Goal: Task Accomplishment & Management: Use online tool/utility

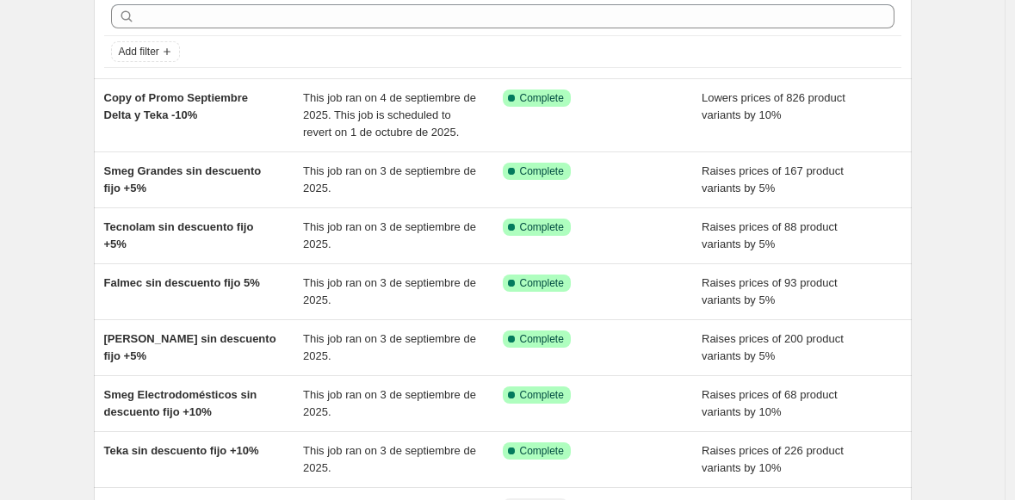
scroll to position [128, 0]
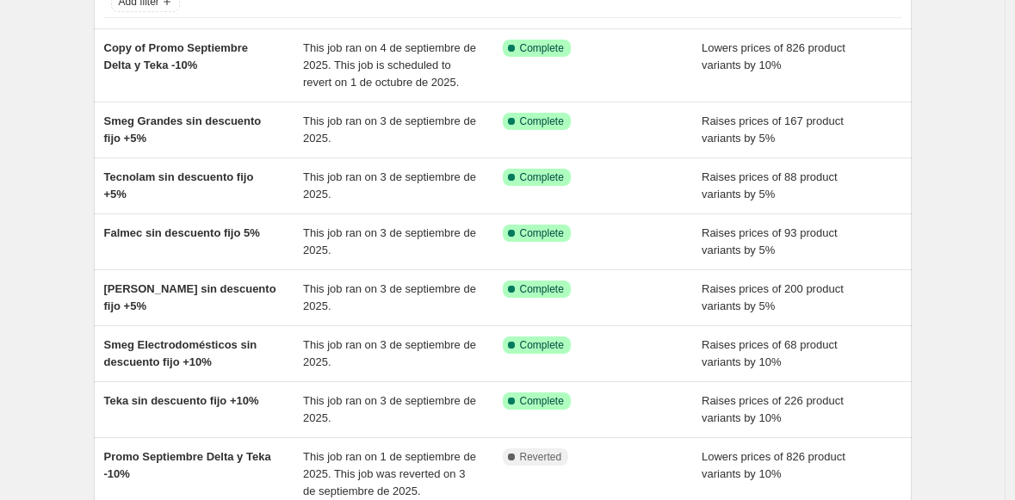
click at [40, 130] on div "NA Bulk Price Editor. This page is ready NA Bulk Price Editor Add new price [ME…" at bounding box center [502, 367] width 1004 height 990
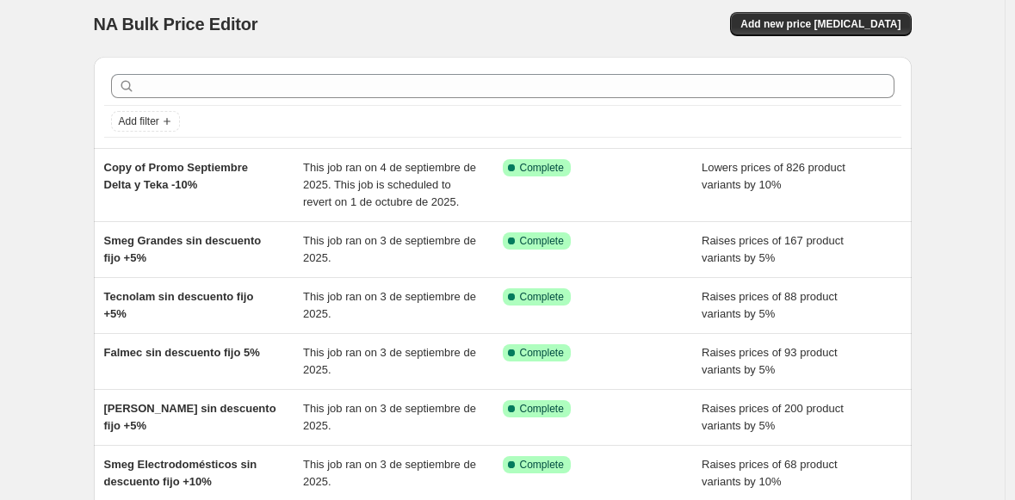
scroll to position [0, 0]
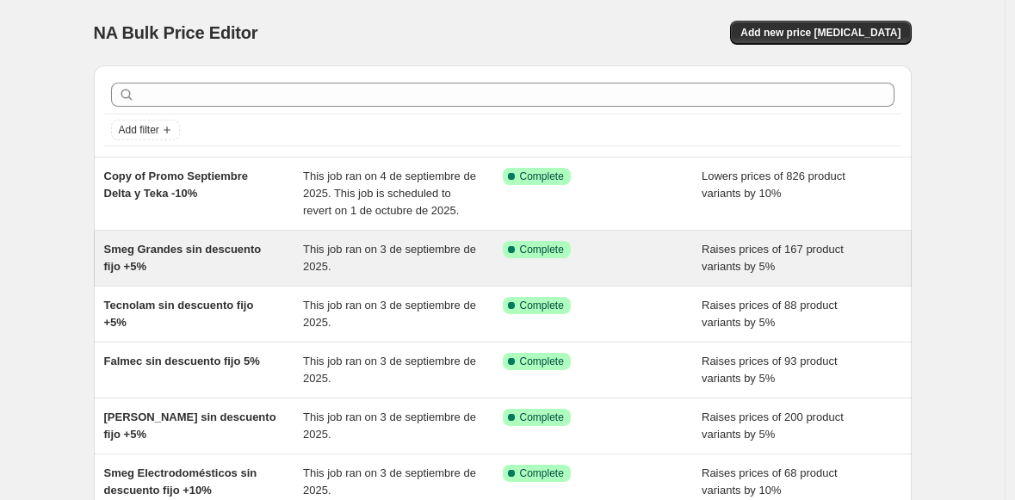
click at [239, 275] on div "Smeg Grandes sin descuento fijo +5%" at bounding box center [204, 258] width 200 height 34
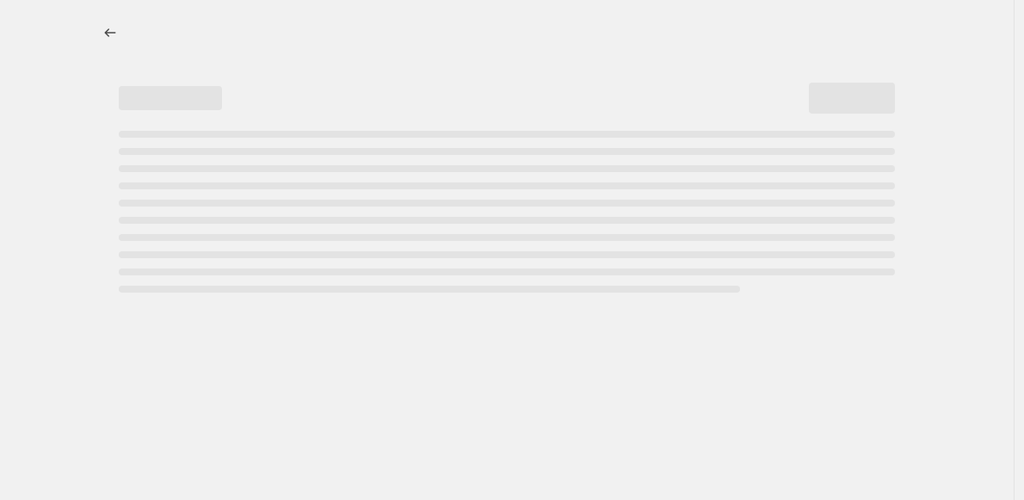
select select "percentage"
select select "no_change"
select select "collection"
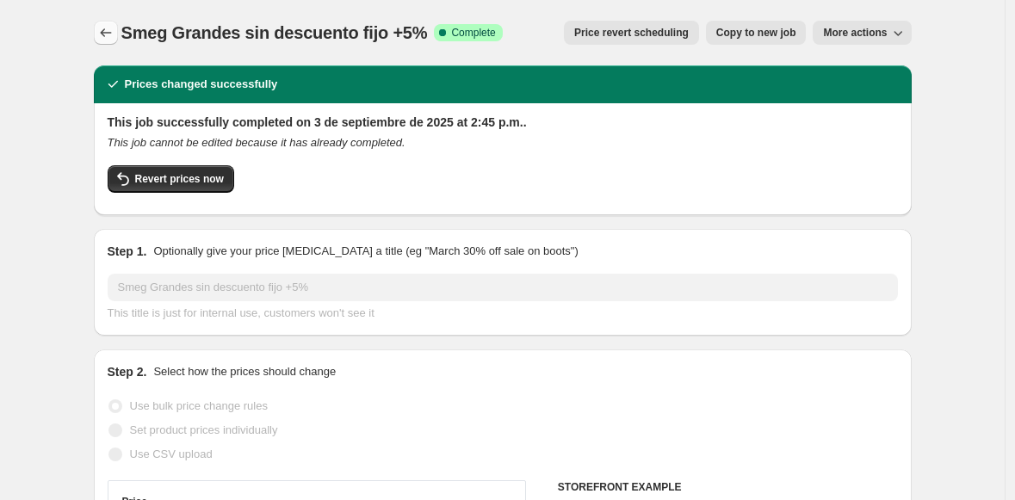
click at [108, 28] on icon "Price change jobs" at bounding box center [105, 32] width 17 height 17
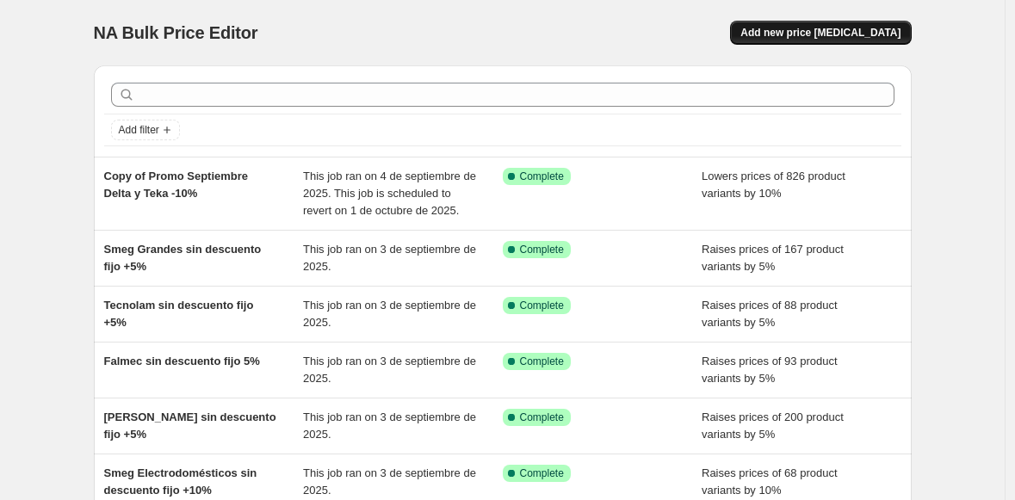
click at [839, 28] on span "Add new price [MEDICAL_DATA]" at bounding box center [820, 33] width 160 height 14
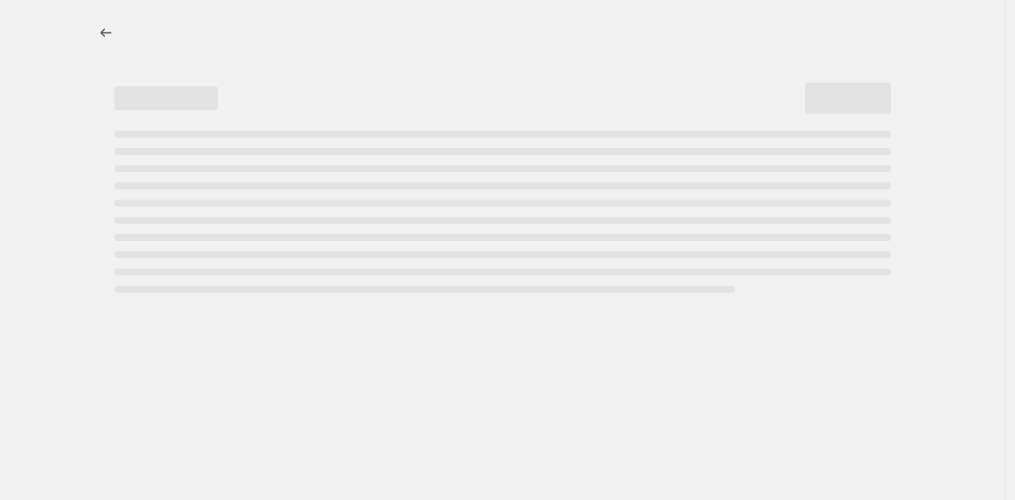
select select "percentage"
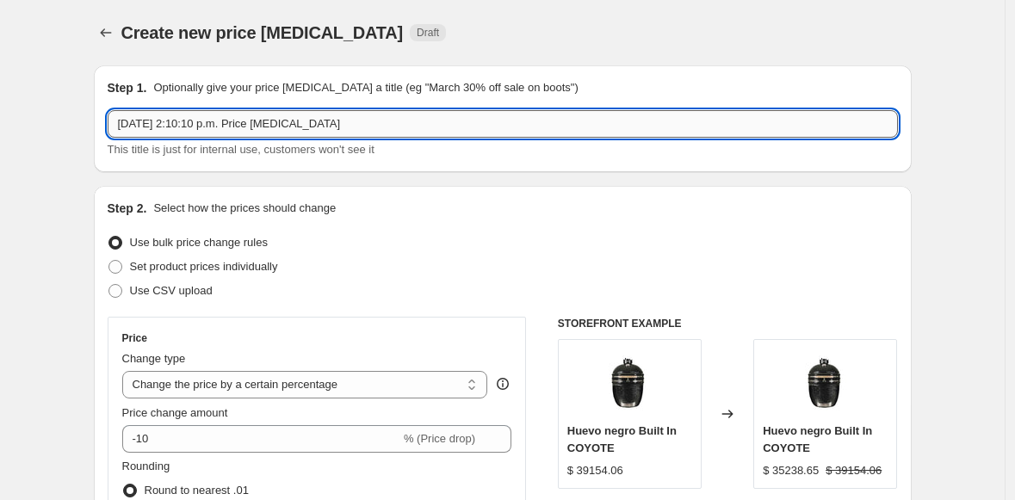
click at [145, 127] on input "[DATE] 2:10:10 p.m. Price [MEDICAL_DATA]" at bounding box center [503, 124] width 790 height 28
click at [121, 124] on input "Descuento Fijo" at bounding box center [503, 124] width 790 height 28
click at [279, 127] on input "Nuevo Descuento Fijo" at bounding box center [503, 124] width 790 height 28
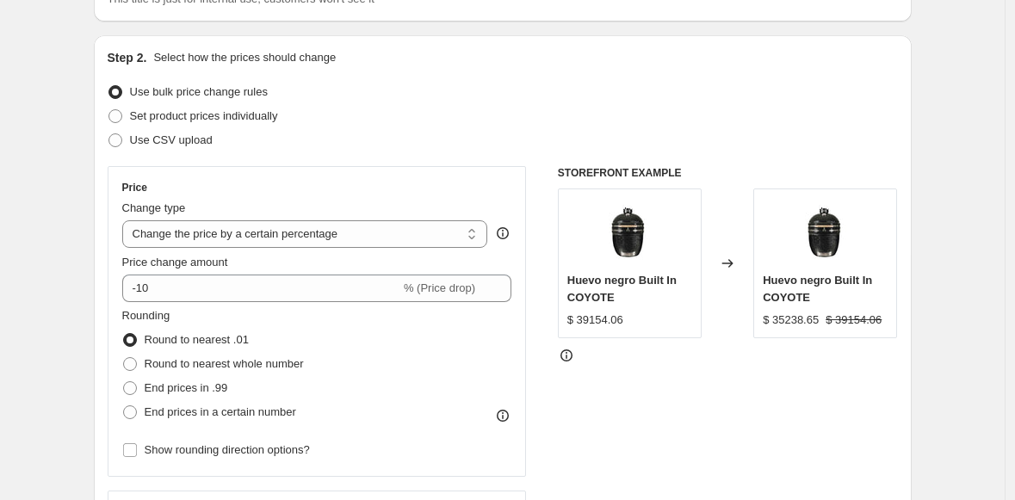
scroll to position [151, 0]
type input "Nuevo Descuento Fijo -5% SMEG"
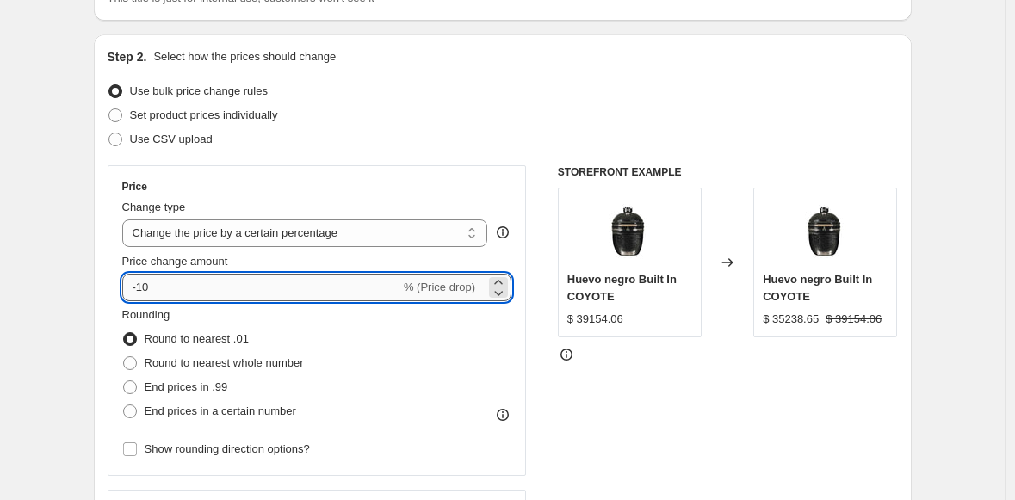
click at [151, 288] on input "-10" at bounding box center [261, 288] width 278 height 28
type input "-1"
type input "-5"
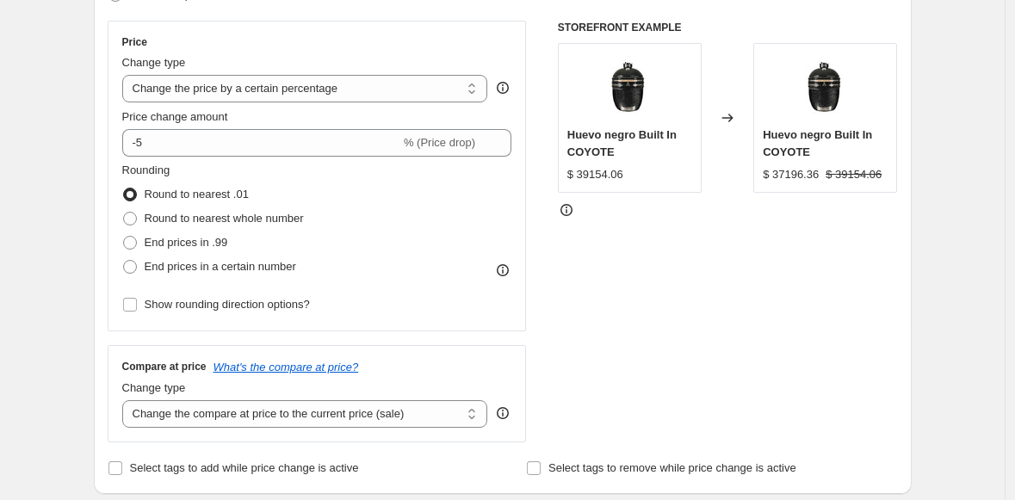
scroll to position [335, 0]
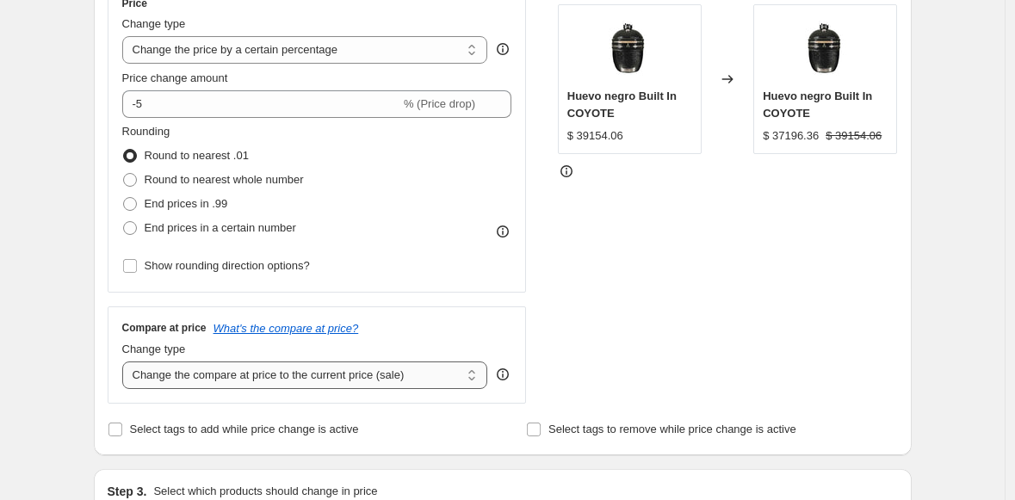
click at [226, 374] on select "Change the compare at price to the current price (sale) Change the compare at p…" at bounding box center [305, 375] width 366 height 28
select select "no_change"
click at [127, 361] on select "Change the compare at price to the current price (sale) Change the compare at p…" at bounding box center [305, 375] width 366 height 28
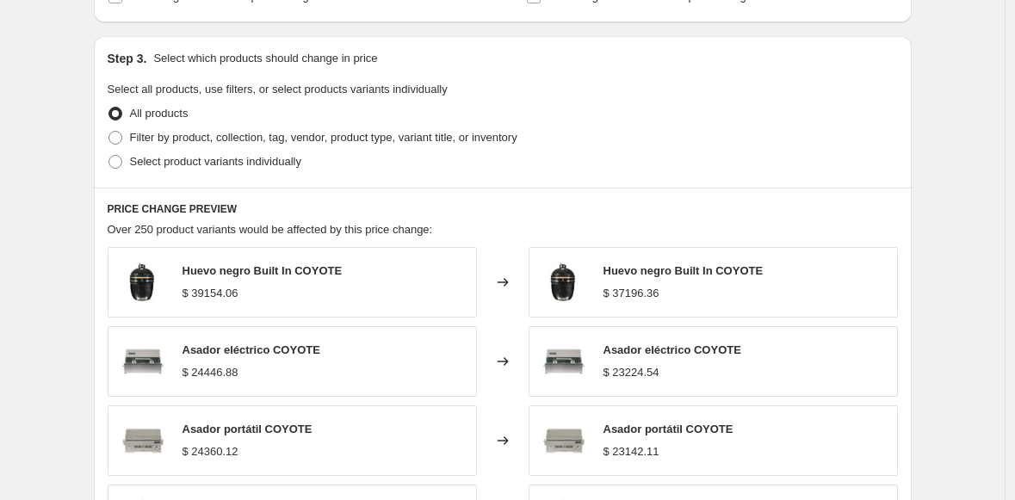
scroll to position [797, 0]
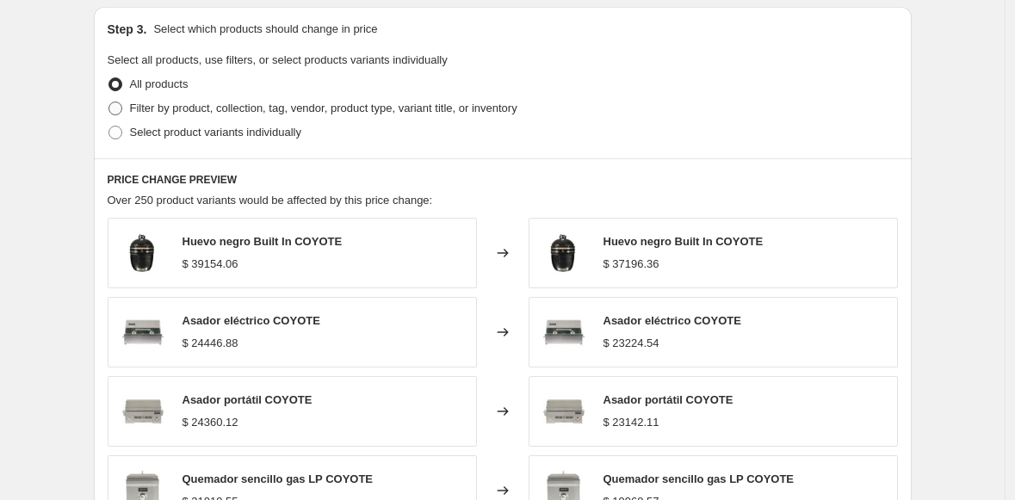
click at [118, 114] on span at bounding box center [115, 109] width 14 height 14
click at [109, 102] on input "Filter by product, collection, tag, vendor, product type, variant title, or inv…" at bounding box center [108, 102] width 1 height 1
radio input "true"
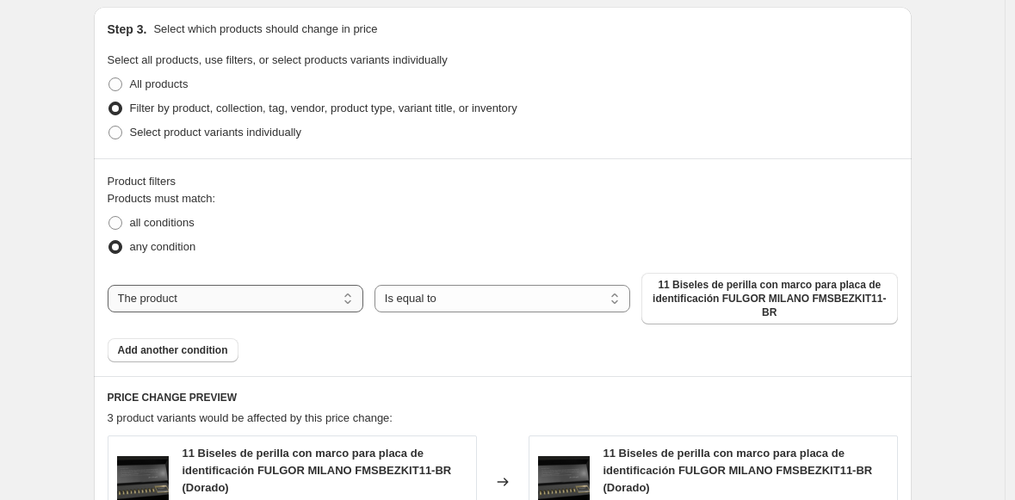
click at [189, 293] on select "The product The product's collection The product's tag The product's vendor The…" at bounding box center [236, 299] width 256 height 28
select select "collection"
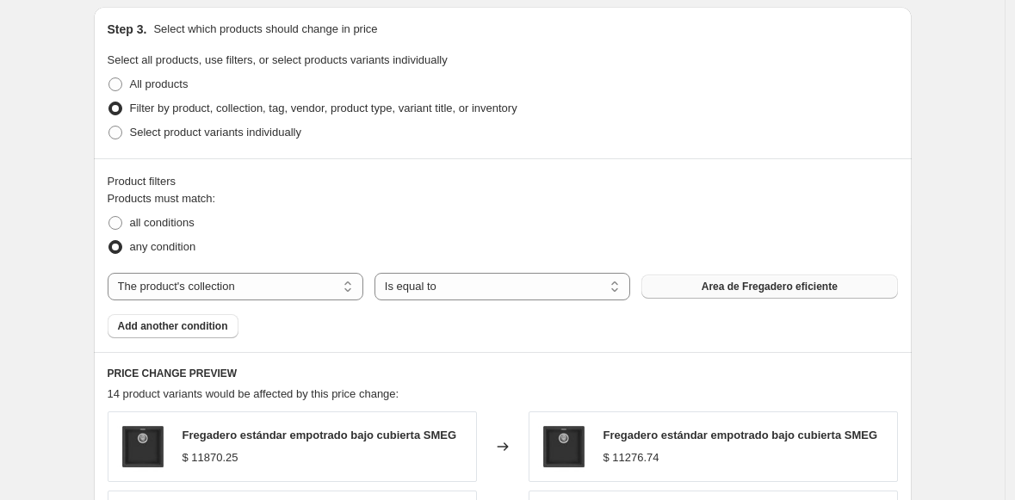
click at [761, 289] on span "Area de Fregadero eficiente" at bounding box center [769, 287] width 136 height 14
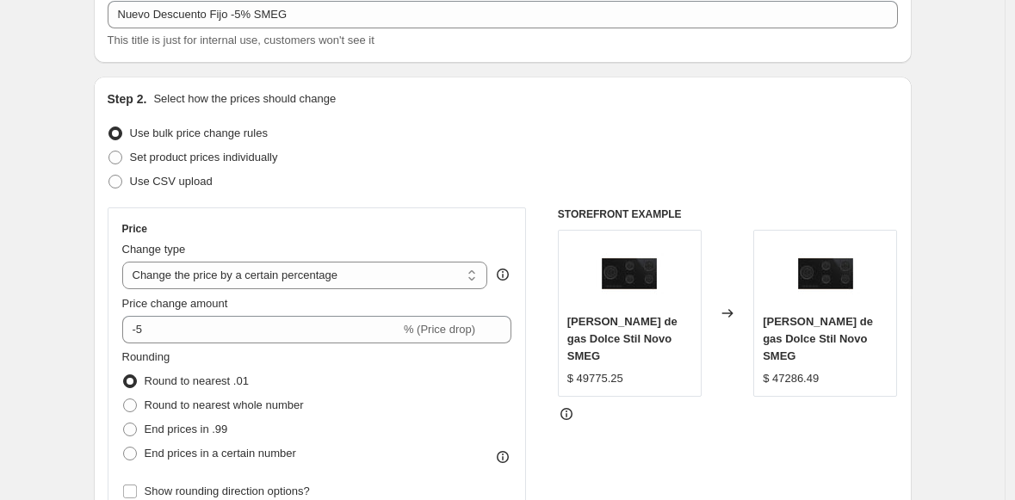
scroll to position [0, 0]
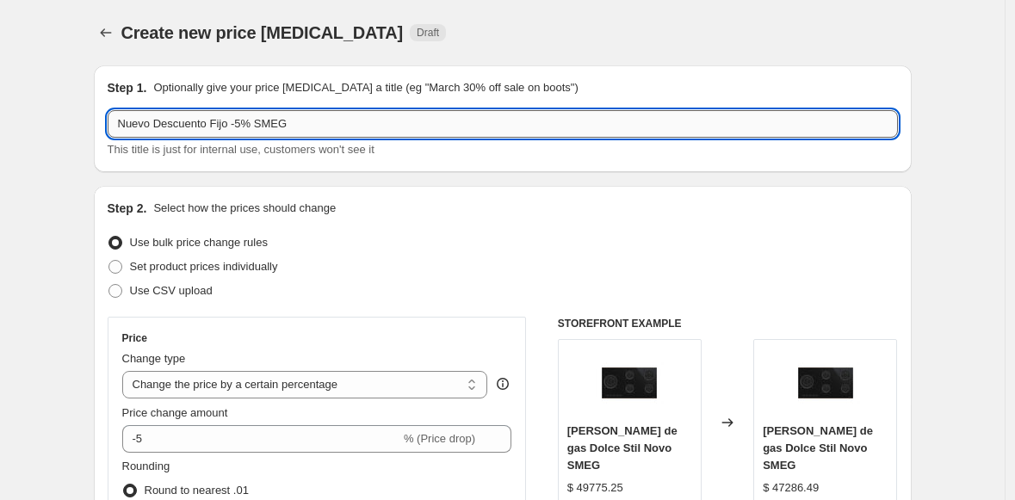
click at [177, 125] on input "Nuevo Descuento Fijo -5% SMEG" at bounding box center [503, 124] width 790 height 28
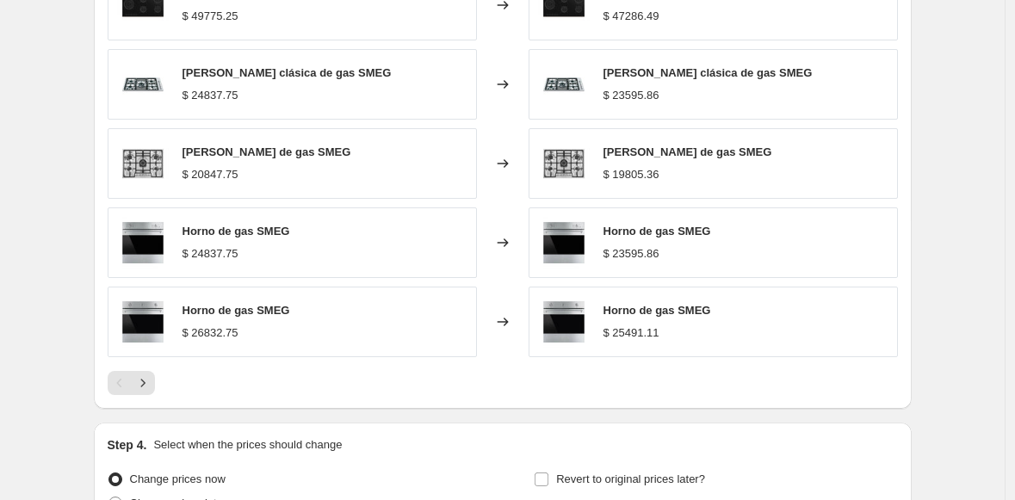
scroll to position [1414, 0]
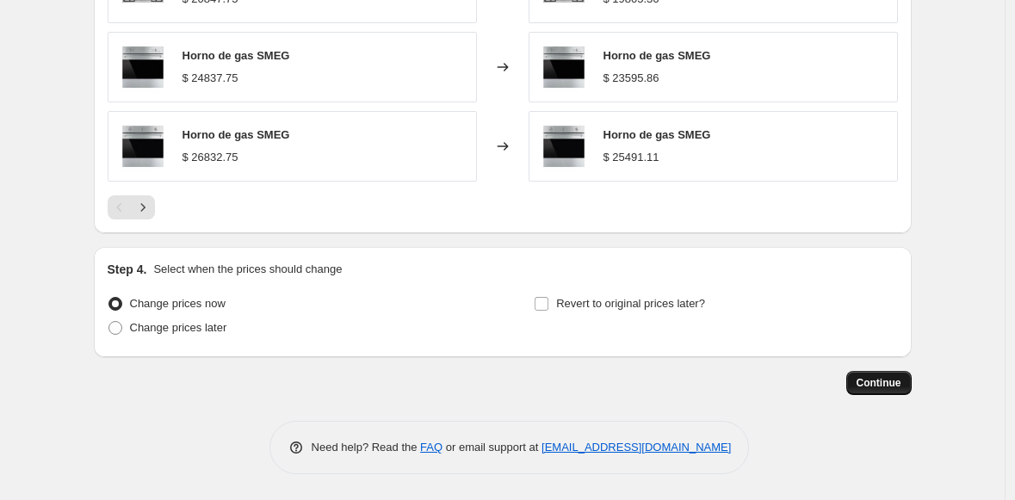
click at [890, 385] on span "Continue" at bounding box center [878, 383] width 45 height 14
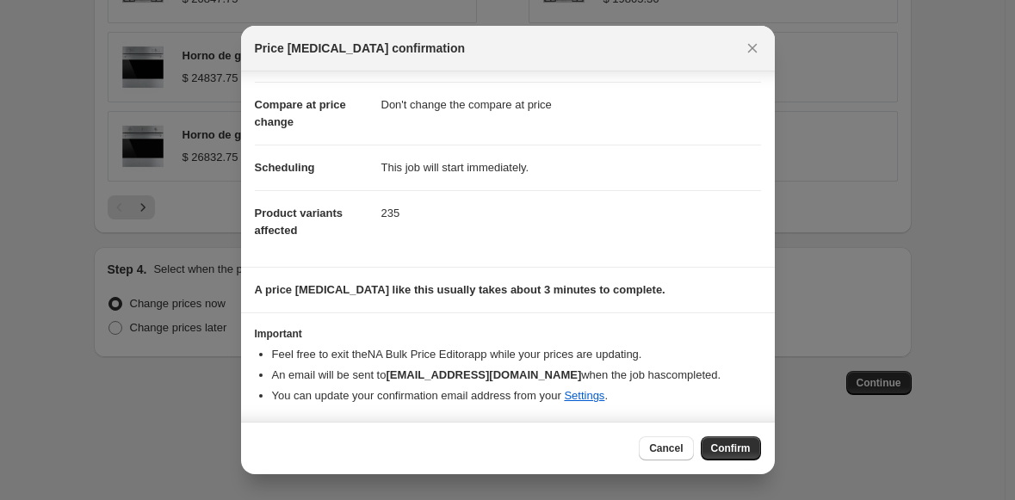
scroll to position [65, 0]
click at [728, 451] on span "Confirm" at bounding box center [731, 449] width 40 height 14
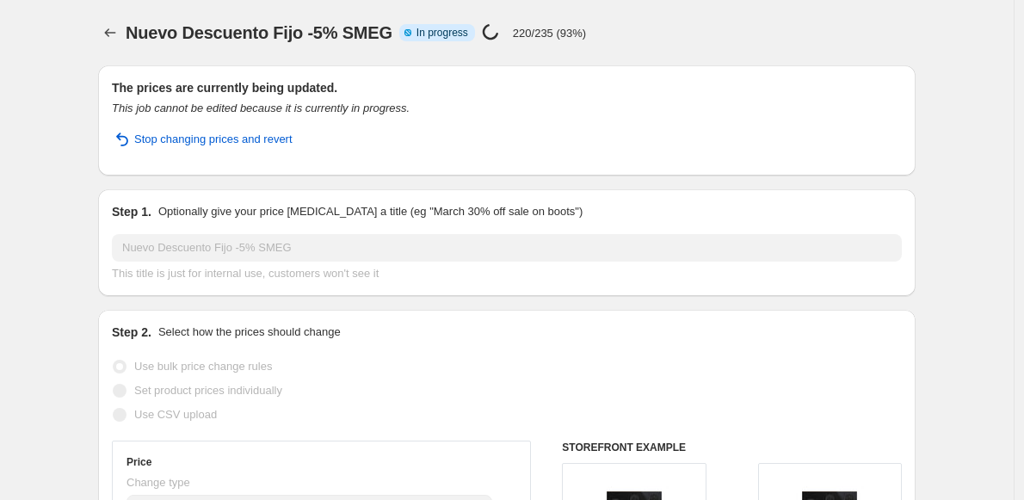
select select "percentage"
select select "no_change"
select select "collection"
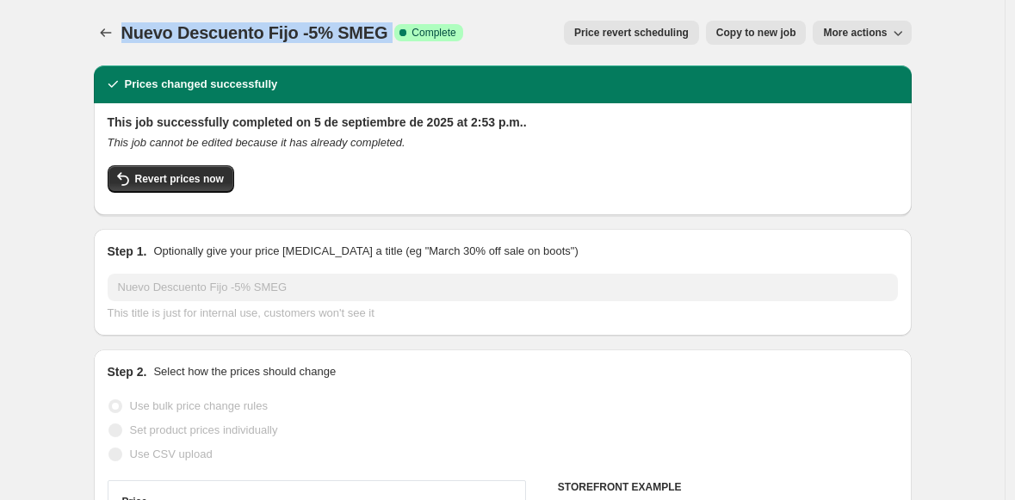
drag, startPoint x: 127, startPoint y: 35, endPoint x: 394, endPoint y: 37, distance: 266.8
click at [395, 36] on div "Nuevo Descuento Fijo -5% SMEG Success Complete Complete" at bounding box center [292, 33] width 342 height 24
copy div "Nuevo Descuento Fijo -5% SMEG Success Complete"
click at [109, 38] on icon "Price change jobs" at bounding box center [105, 32] width 17 height 17
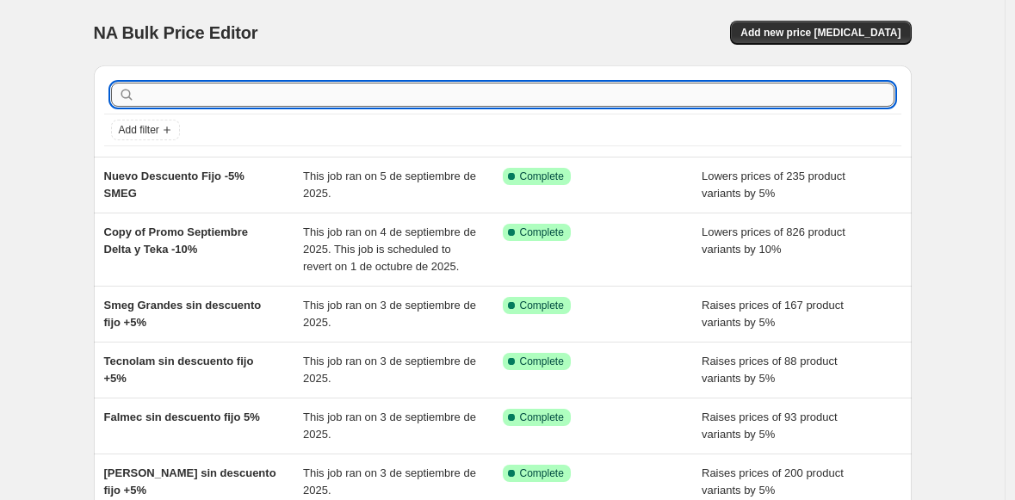
click at [207, 91] on input "text" at bounding box center [517, 95] width 756 height 24
click at [855, 22] on button "Add new price [MEDICAL_DATA]" at bounding box center [820, 33] width 181 height 24
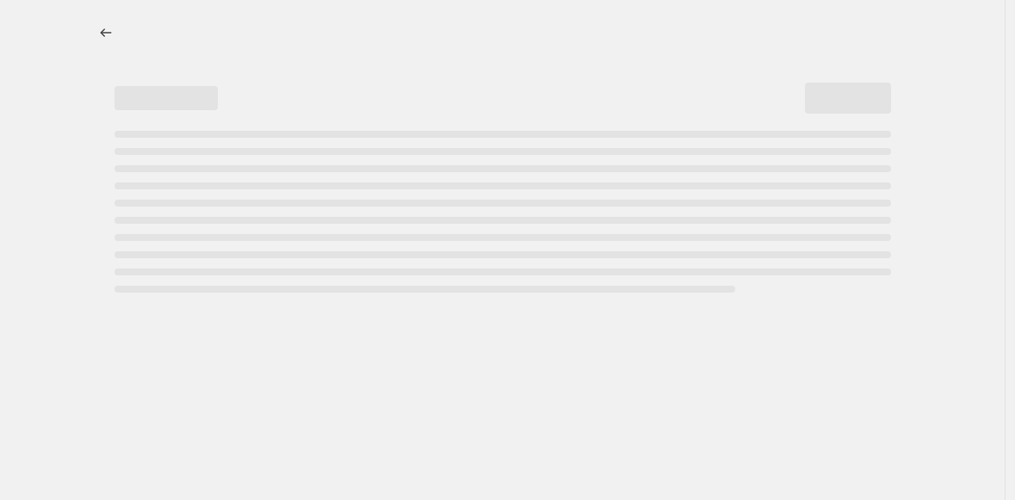
select select "percentage"
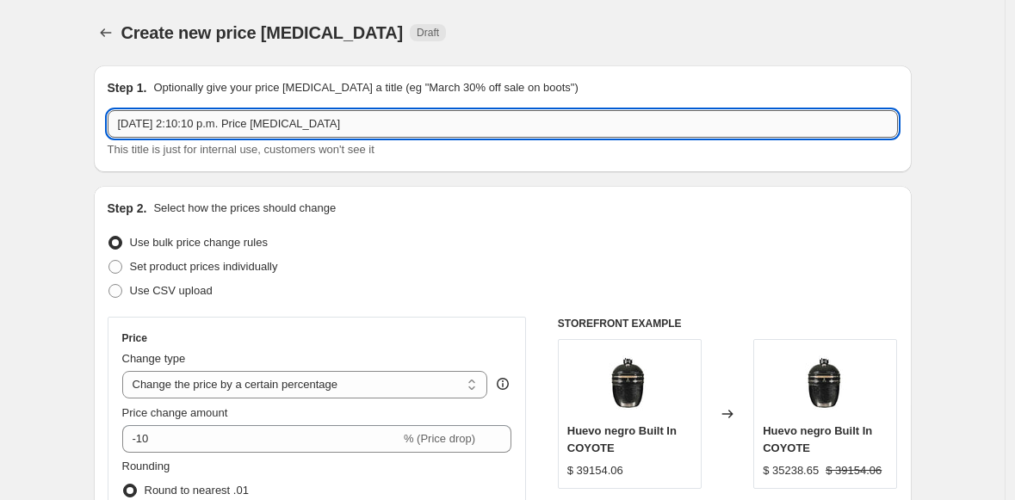
click at [209, 129] on input "[DATE] 2:10:10 p.m. Price [MEDICAL_DATA]" at bounding box center [503, 124] width 790 height 28
click at [208, 129] on input "[DATE] 2:10:10 p.m. Price [MEDICAL_DATA]" at bounding box center [503, 124] width 790 height 28
click at [208, 128] on input "[DATE] 2:10:10 p.m. Price [MEDICAL_DATA]" at bounding box center [503, 124] width 790 height 28
paste input "Nuevo Descuento Fijo -5% SMEG Success Complete"
drag, startPoint x: 380, startPoint y: 123, endPoint x: 298, endPoint y: 123, distance: 82.6
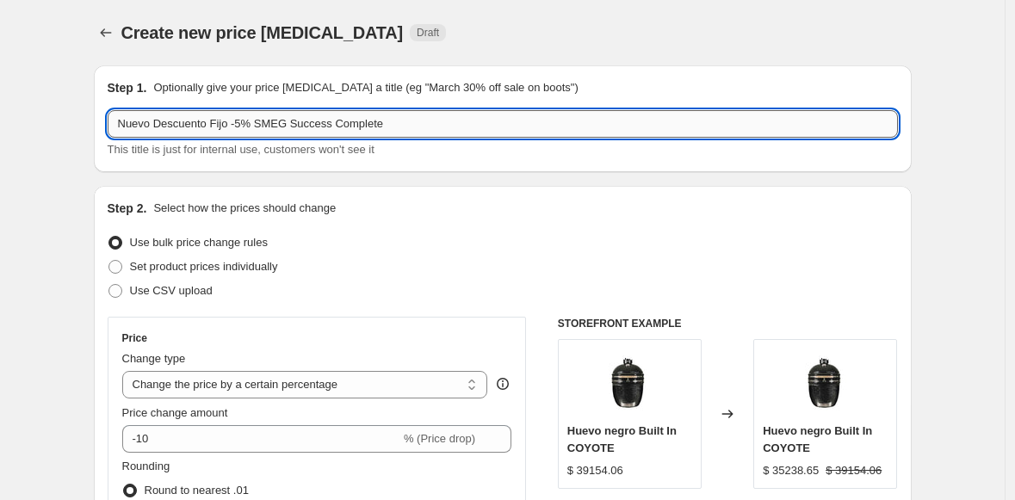
click at [298, 123] on input "Nuevo Descuento Fijo -5% SMEG Success Complete" at bounding box center [503, 124] width 790 height 28
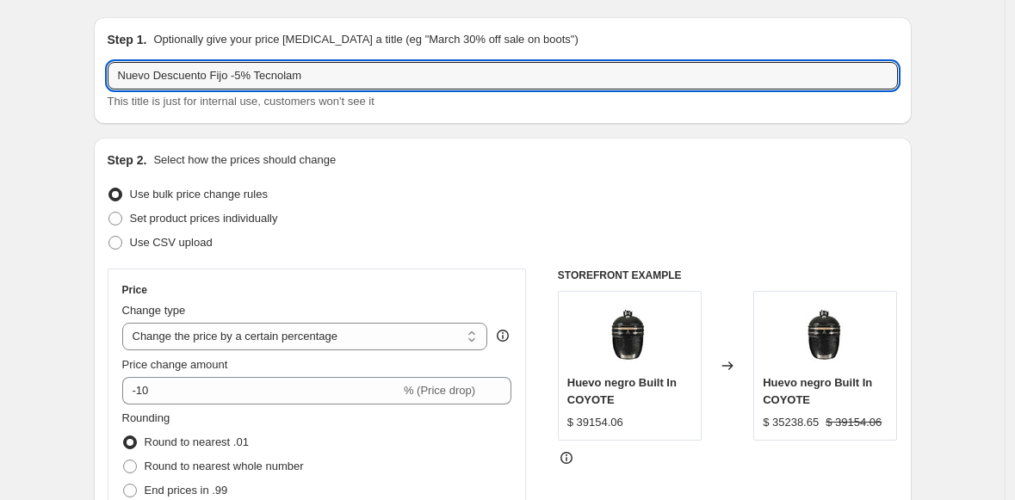
scroll to position [62, 0]
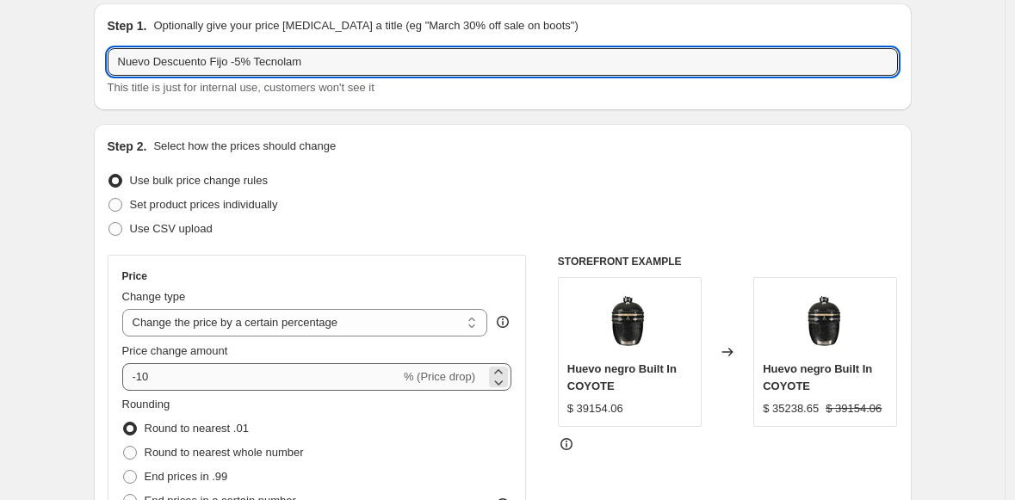
type input "Nuevo Descuento Fijo -5% Tecnolam"
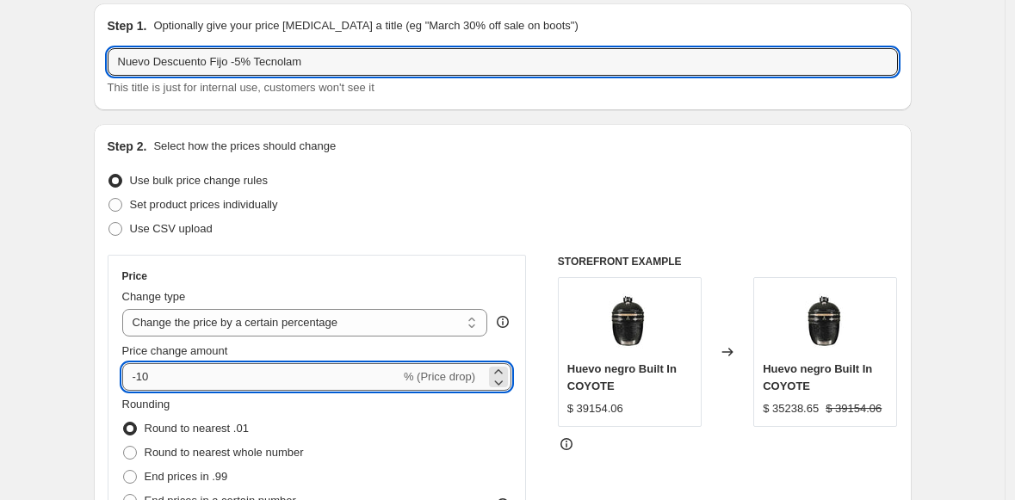
click at [154, 376] on input "-10" at bounding box center [261, 377] width 278 height 28
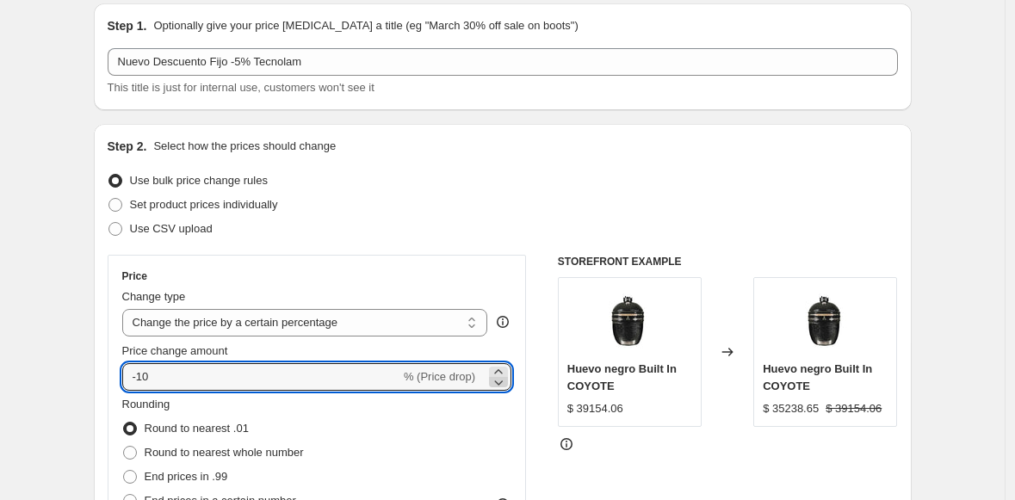
click at [507, 384] on icon at bounding box center [498, 382] width 17 height 17
click at [504, 368] on icon at bounding box center [498, 371] width 17 height 17
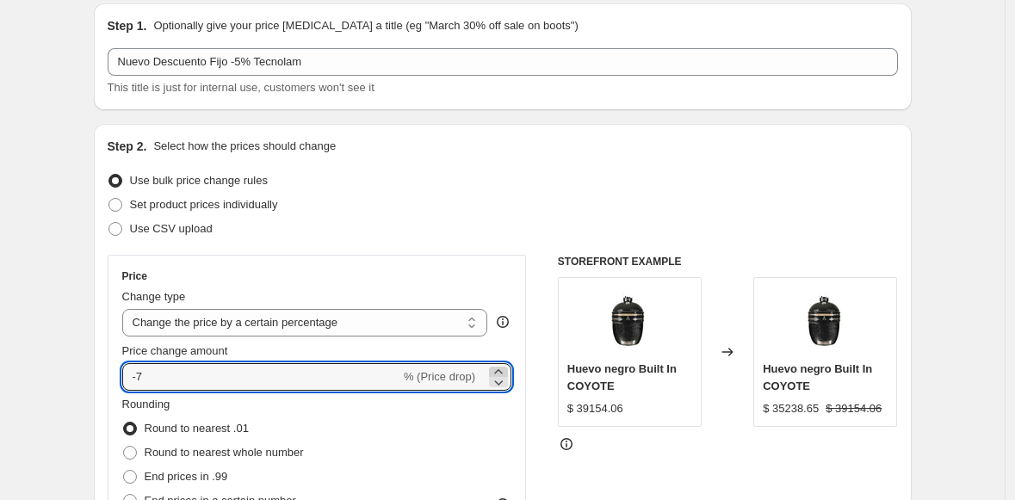
click at [504, 368] on icon at bounding box center [498, 371] width 17 height 17
type input "-5"
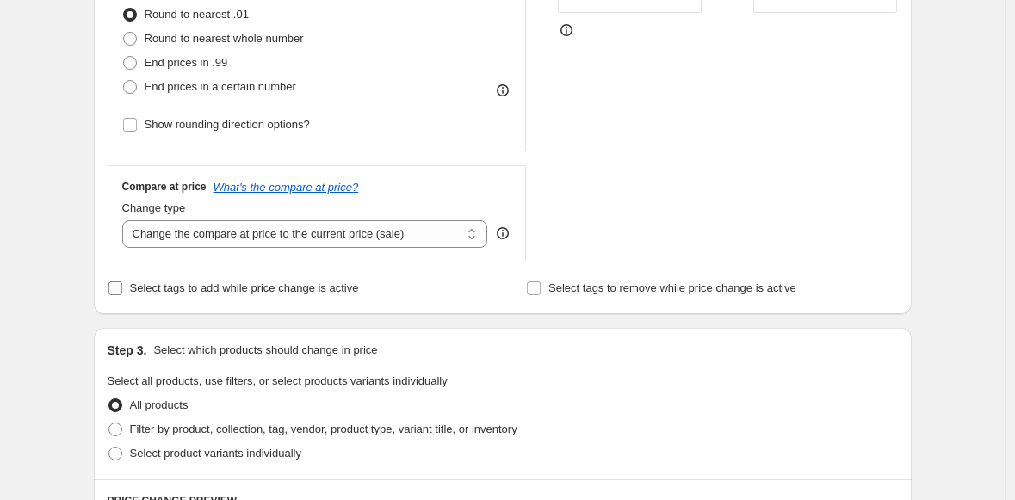
scroll to position [478, 0]
click at [170, 244] on select "Change the compare at price to the current price (sale) Change the compare at p…" at bounding box center [305, 233] width 366 height 28
select select "no_change"
click at [127, 219] on select "Change the compare at price to the current price (sale) Change the compare at p…" at bounding box center [305, 233] width 366 height 28
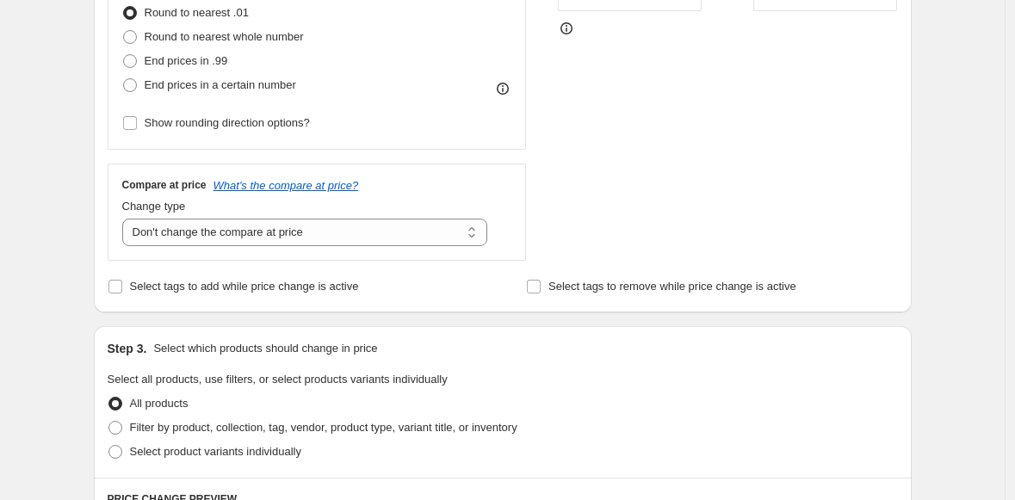
click at [45, 180] on div "Create new price [MEDICAL_DATA]. This page is ready Create new price [MEDICAL_D…" at bounding box center [502, 382] width 1004 height 1721
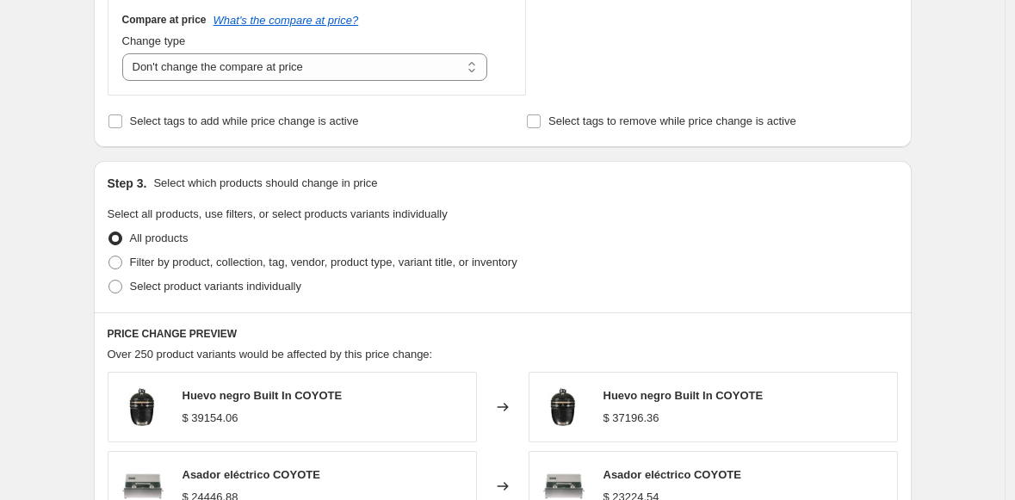
scroll to position [655, 0]
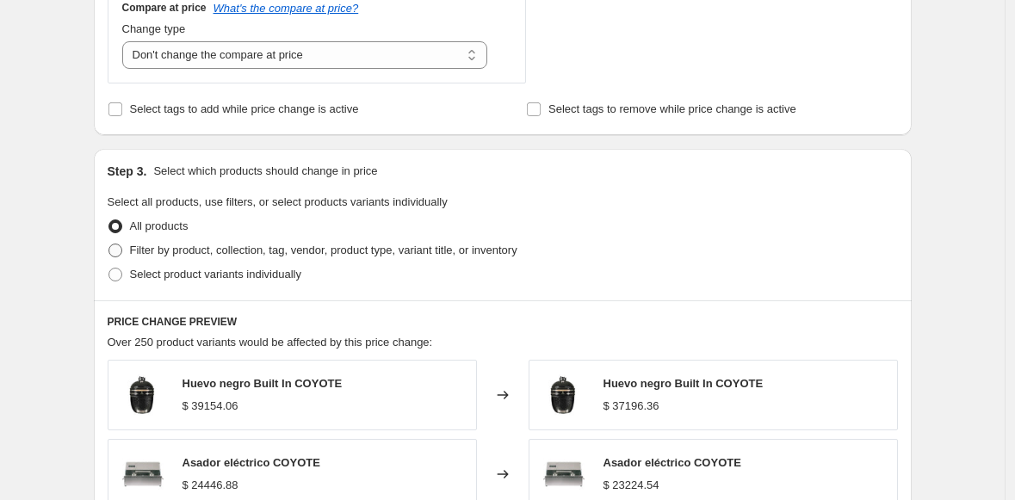
click at [121, 252] on span at bounding box center [115, 251] width 14 height 14
click at [109, 244] on input "Filter by product, collection, tag, vendor, product type, variant title, or inv…" at bounding box center [108, 244] width 1 height 1
radio input "true"
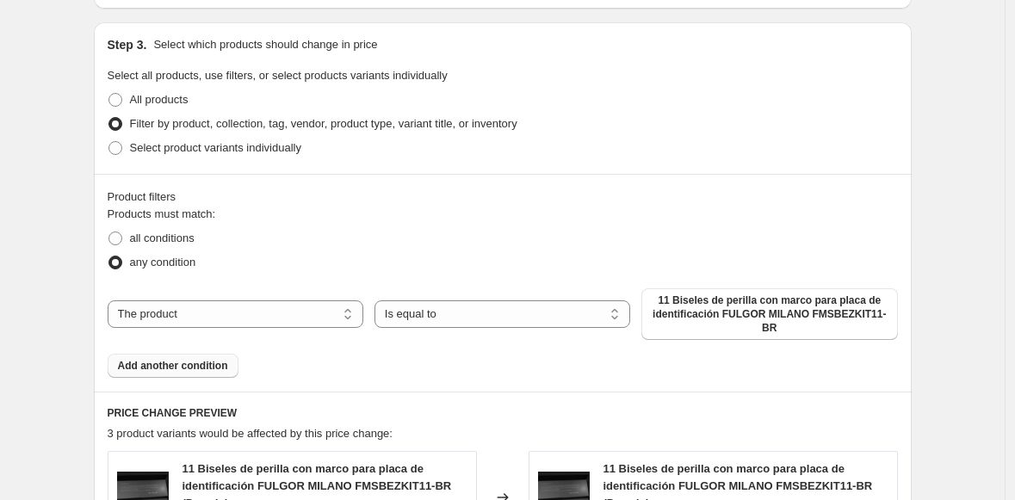
scroll to position [791, 0]
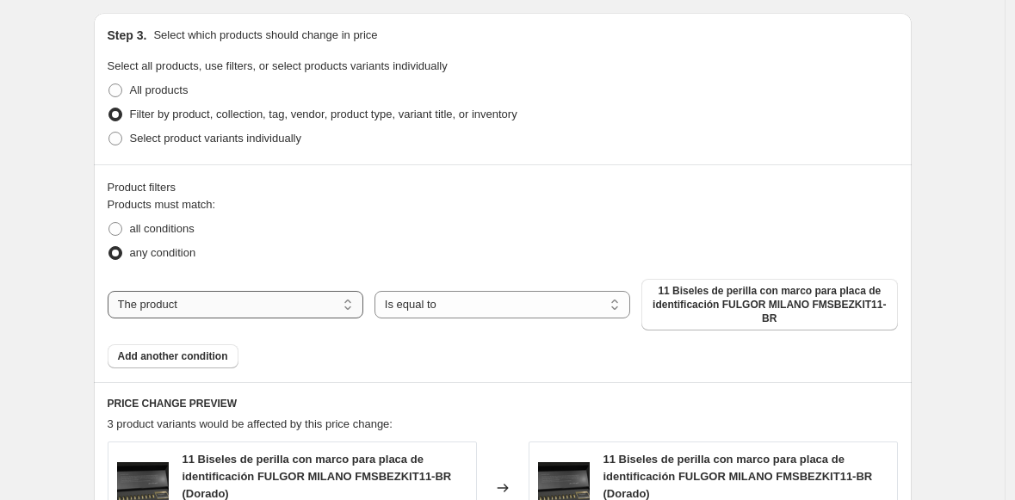
click at [217, 305] on select "The product The product's collection The product's tag The product's vendor The…" at bounding box center [236, 305] width 256 height 28
select select "collection"
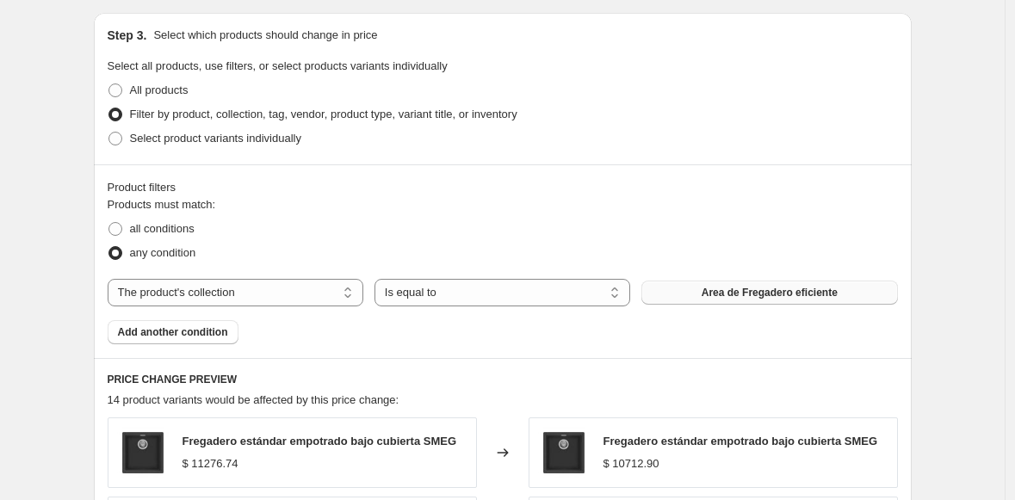
click at [737, 282] on button "Area de Fregadero eficiente" at bounding box center [769, 293] width 256 height 24
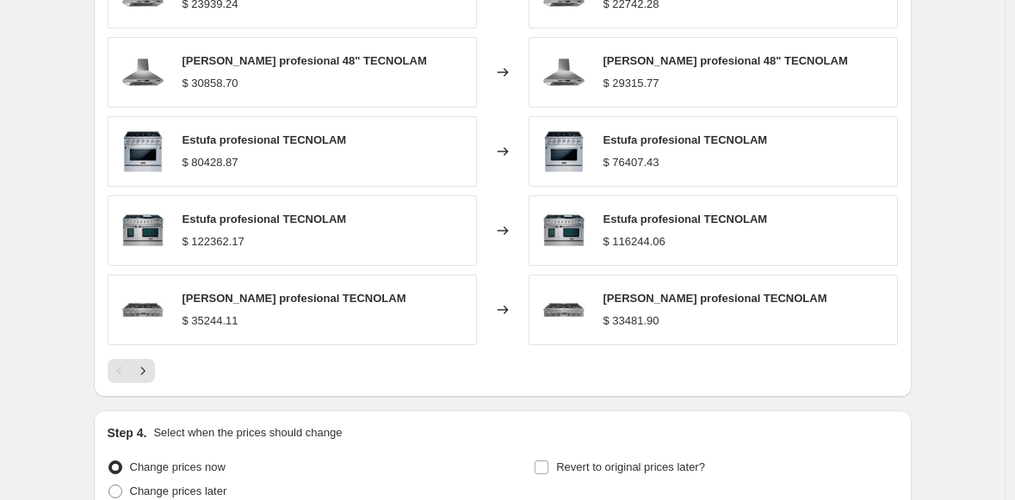
scroll to position [1414, 0]
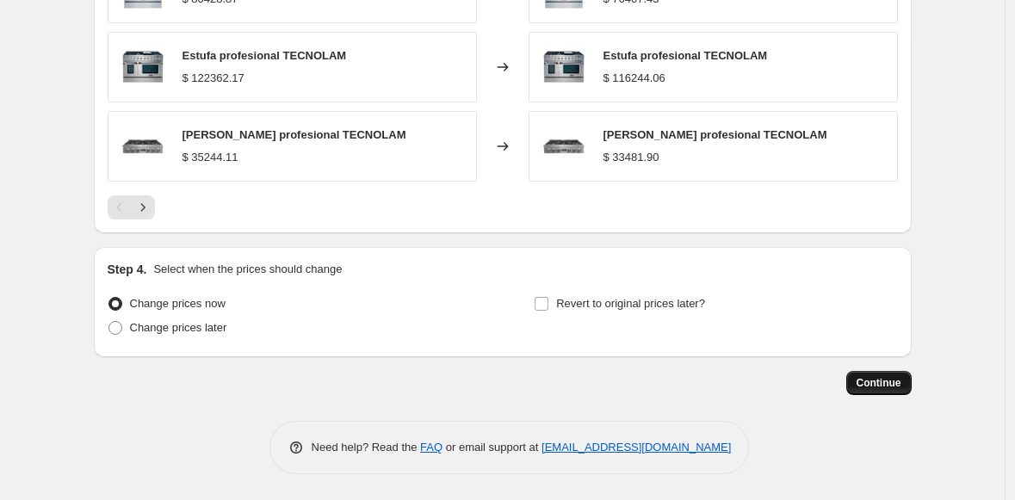
click at [894, 386] on span "Continue" at bounding box center [878, 383] width 45 height 14
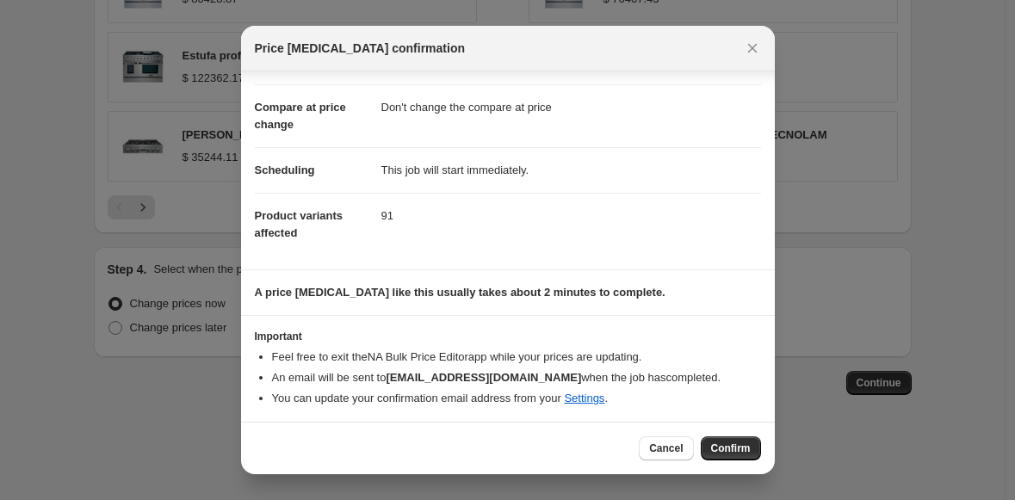
scroll to position [65, 0]
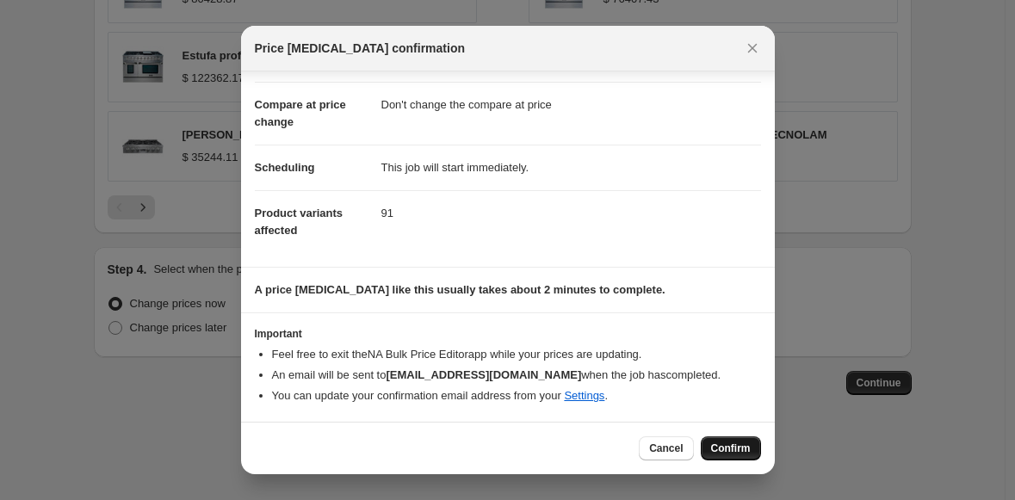
click at [750, 450] on span "Confirm" at bounding box center [731, 449] width 40 height 14
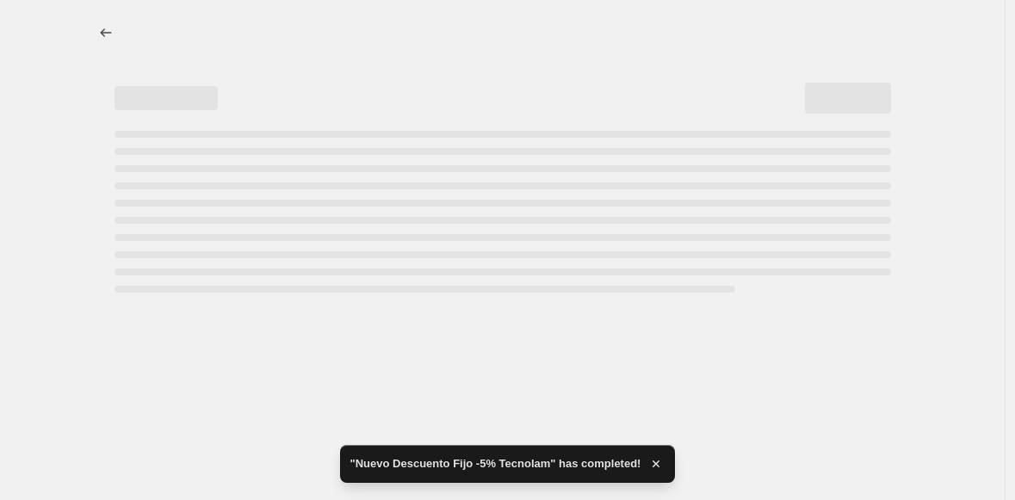
select select "percentage"
select select "no_change"
select select "collection"
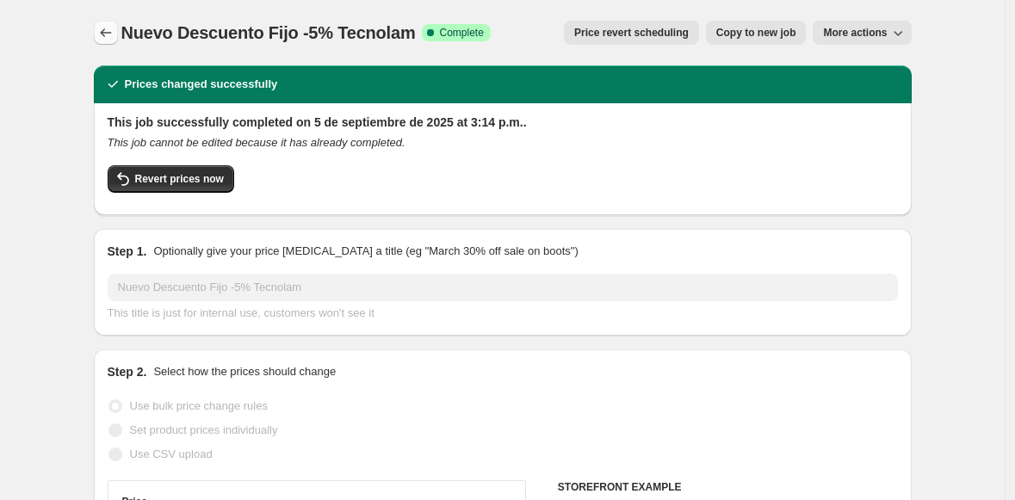
click at [114, 30] on icon "Price change jobs" at bounding box center [105, 32] width 17 height 17
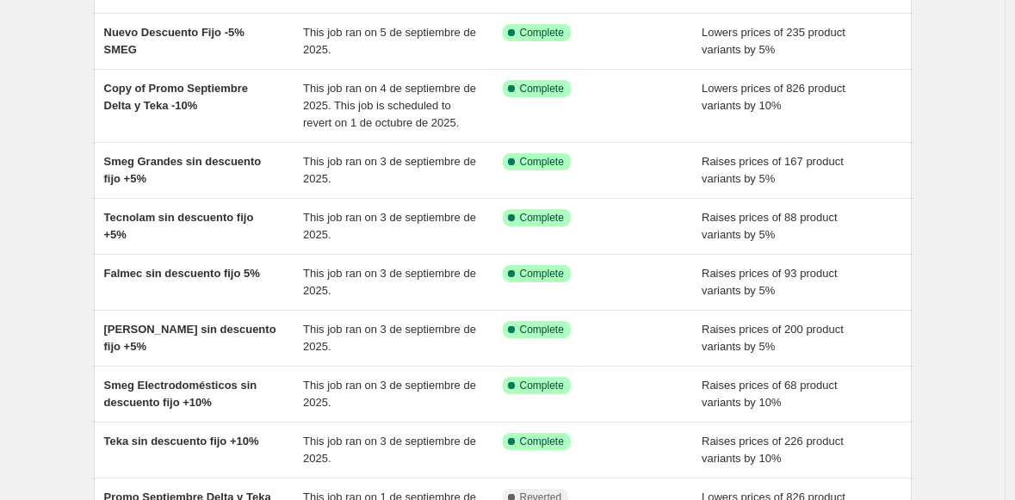
scroll to position [198, 0]
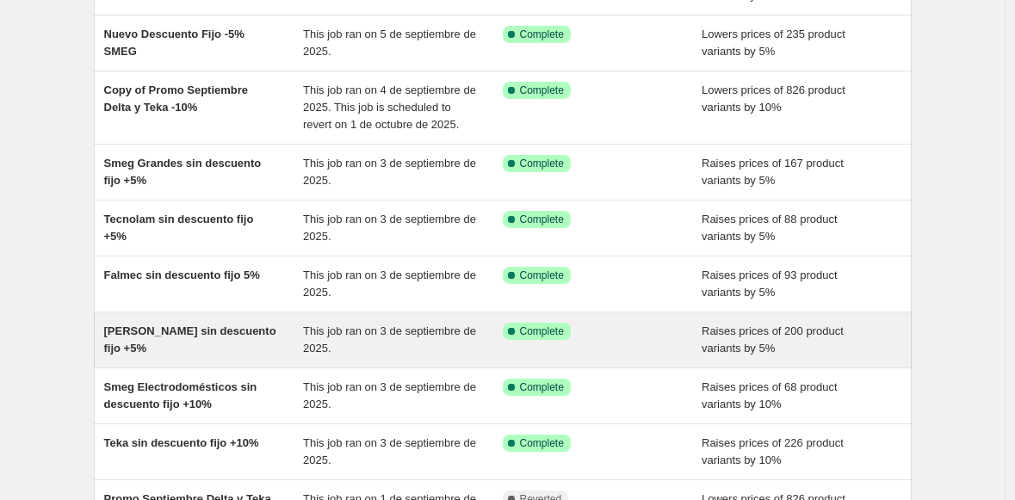
click at [226, 357] on div "[PERSON_NAME] sin descuento fijo +5%" at bounding box center [204, 340] width 200 height 34
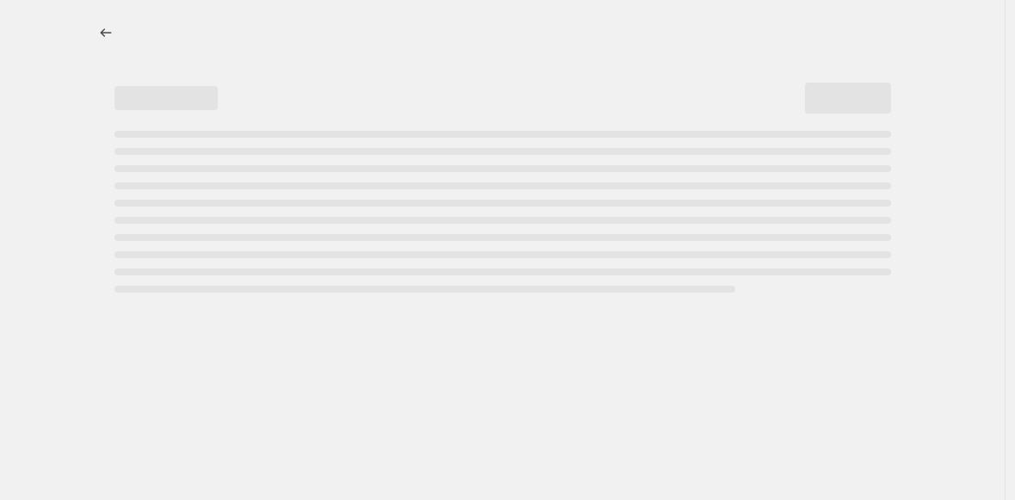
select select "percentage"
select select "no_change"
select select "collection"
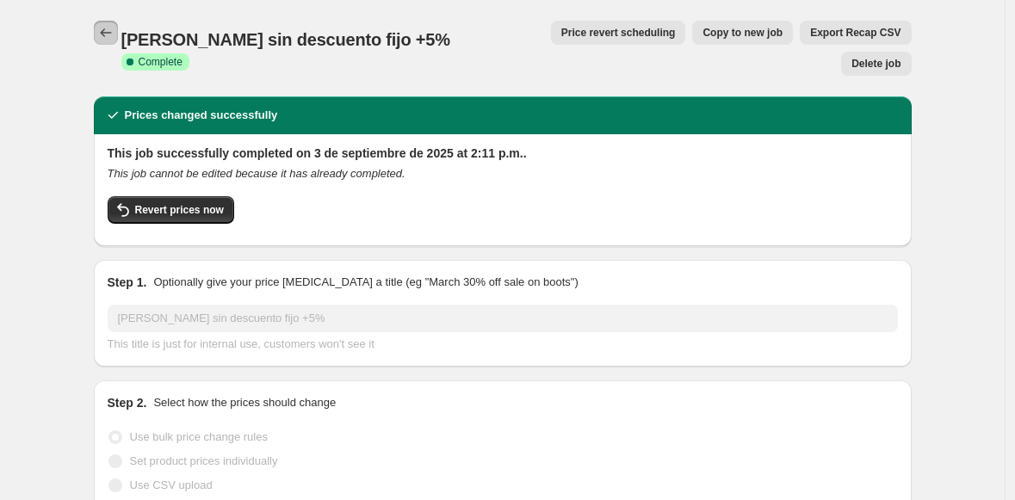
click at [110, 33] on icon "Price change jobs" at bounding box center [105, 32] width 17 height 17
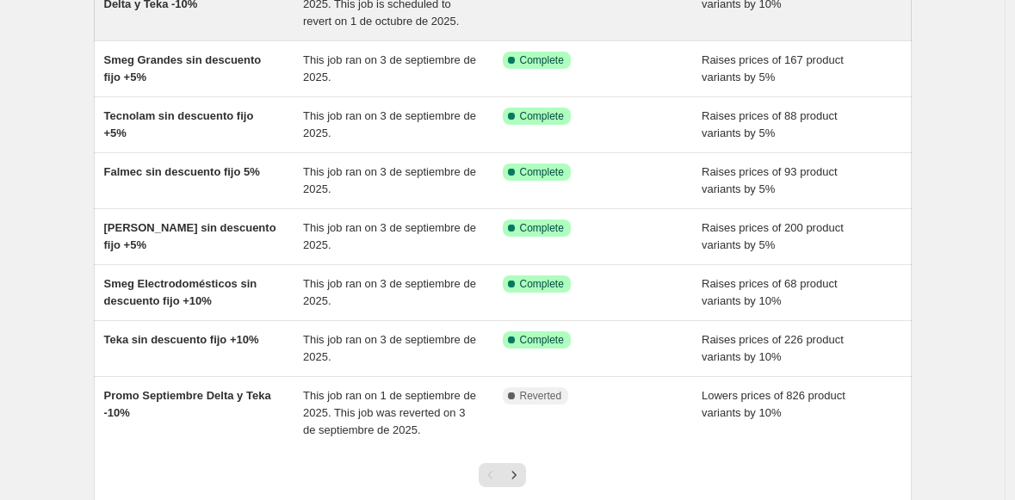
scroll to position [411, 0]
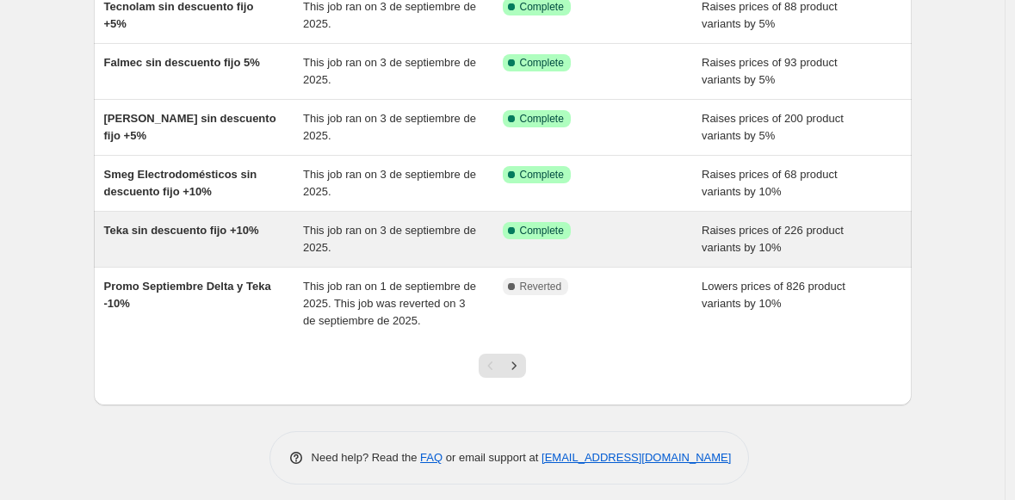
click at [154, 256] on div "Teka sin descuento fijo +10%" at bounding box center [204, 239] width 200 height 34
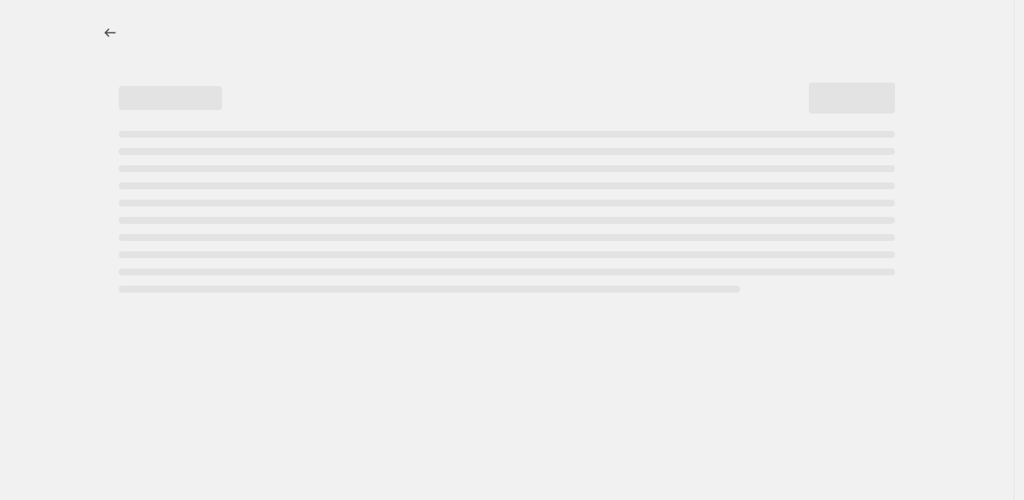
select select "percentage"
select select "no_change"
select select "collection"
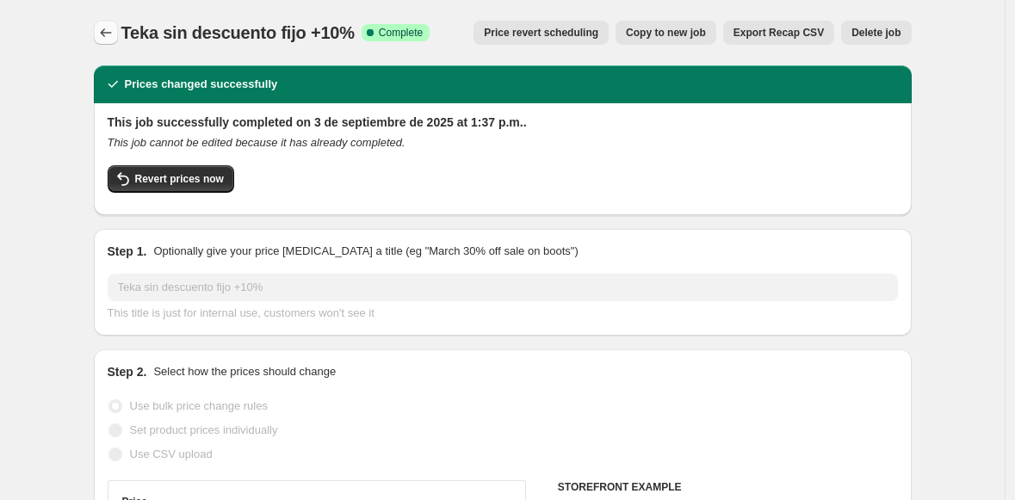
click at [102, 30] on icon "Price change jobs" at bounding box center [105, 32] width 17 height 17
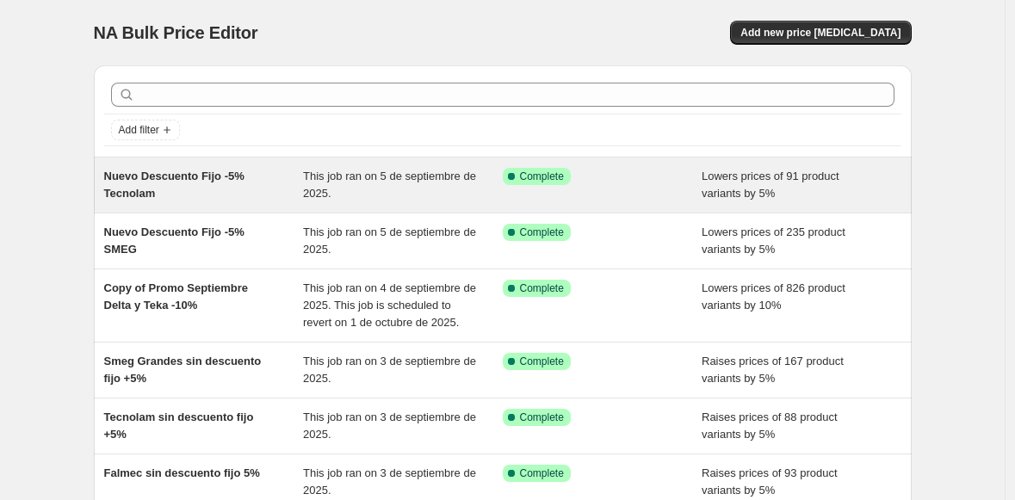
click at [192, 200] on div "Nuevo Descuento Fijo -5% Tecnolam" at bounding box center [204, 185] width 200 height 34
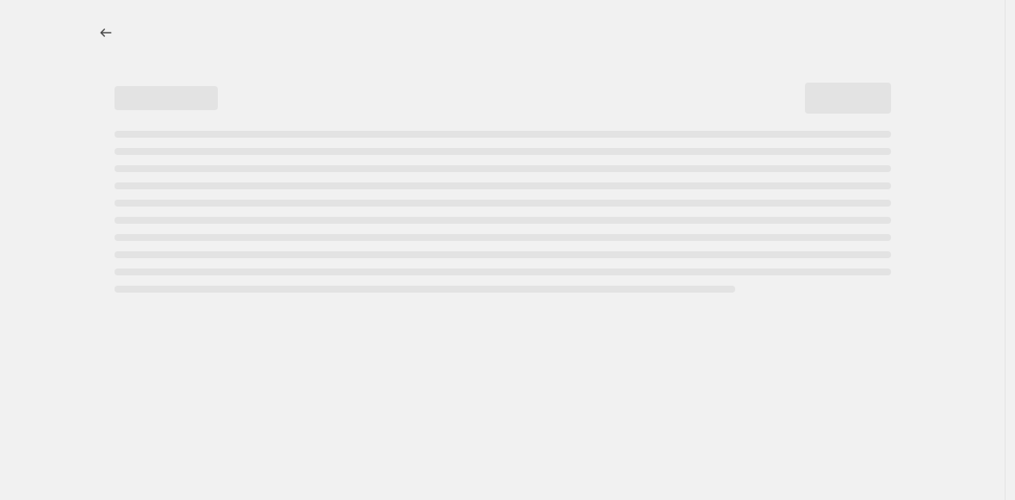
select select "percentage"
select select "no_change"
select select "collection"
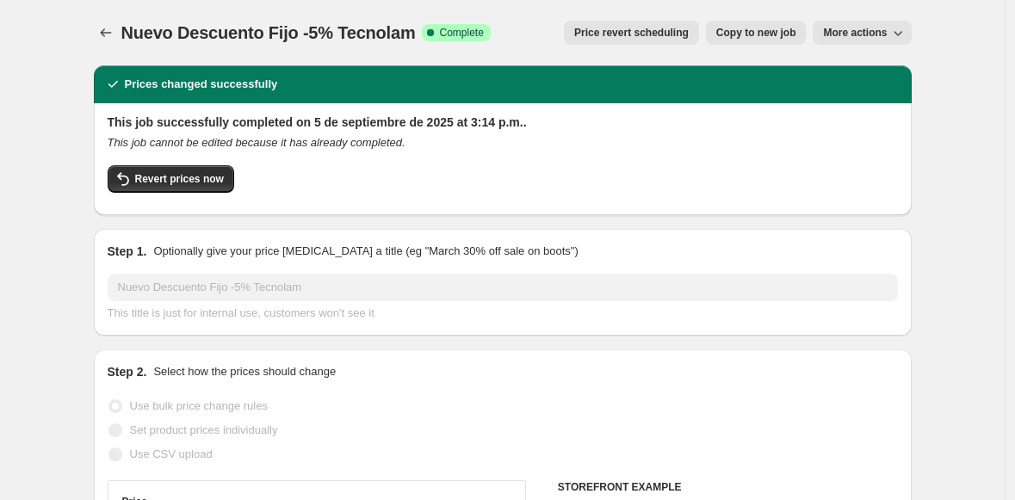
click at [776, 28] on span "Copy to new job" at bounding box center [756, 33] width 80 height 14
select select "percentage"
select select "no_change"
select select "collection"
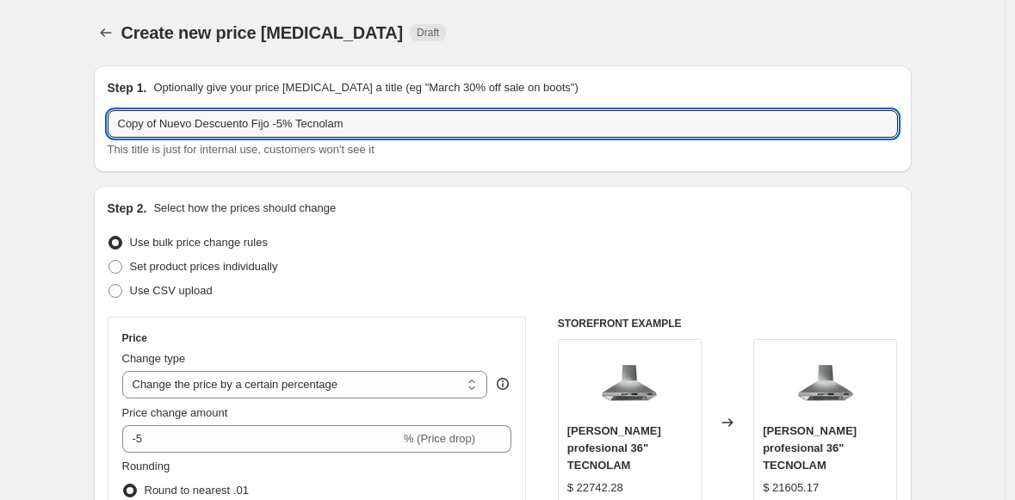
drag, startPoint x: 167, startPoint y: 121, endPoint x: 63, endPoint y: 102, distance: 106.0
click at [292, 127] on input "Nuevo Descuento Fijo -5% Tecnolam" at bounding box center [503, 124] width 790 height 28
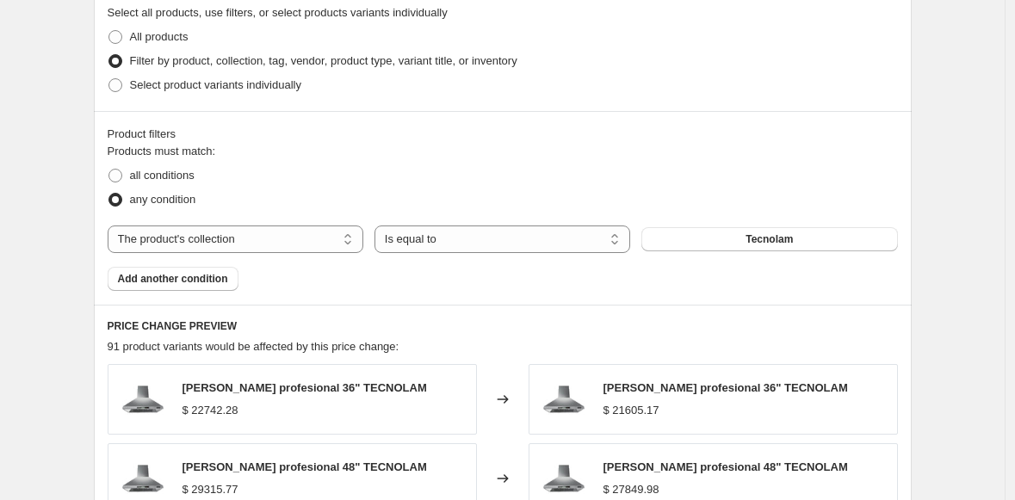
scroll to position [849, 0]
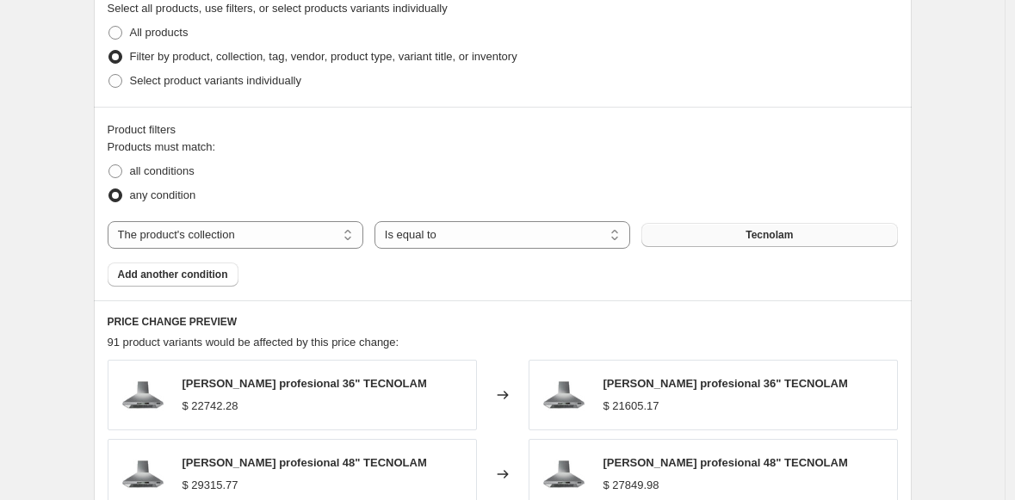
type input "Nuevo Descuento Fijo -5% Teka"
click at [713, 238] on button "Tecnolam" at bounding box center [769, 235] width 256 height 24
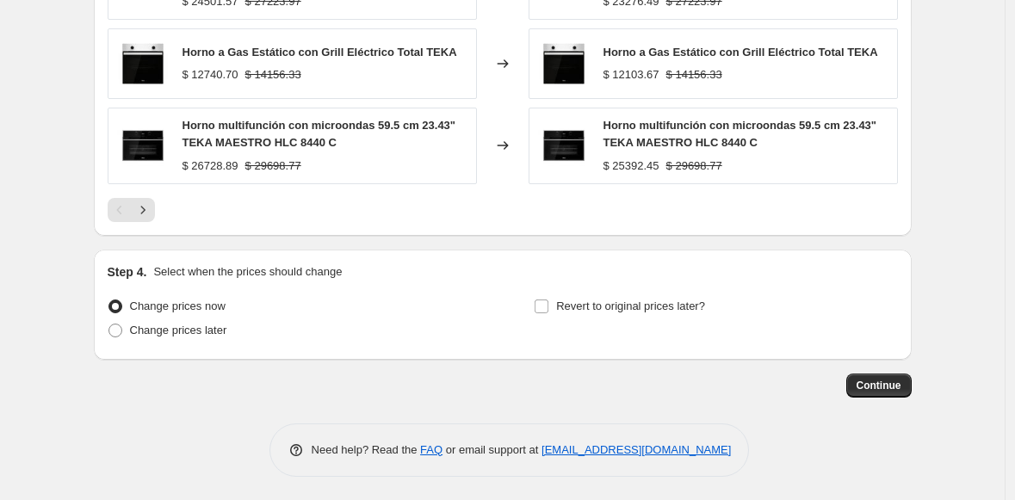
scroll to position [1436, 0]
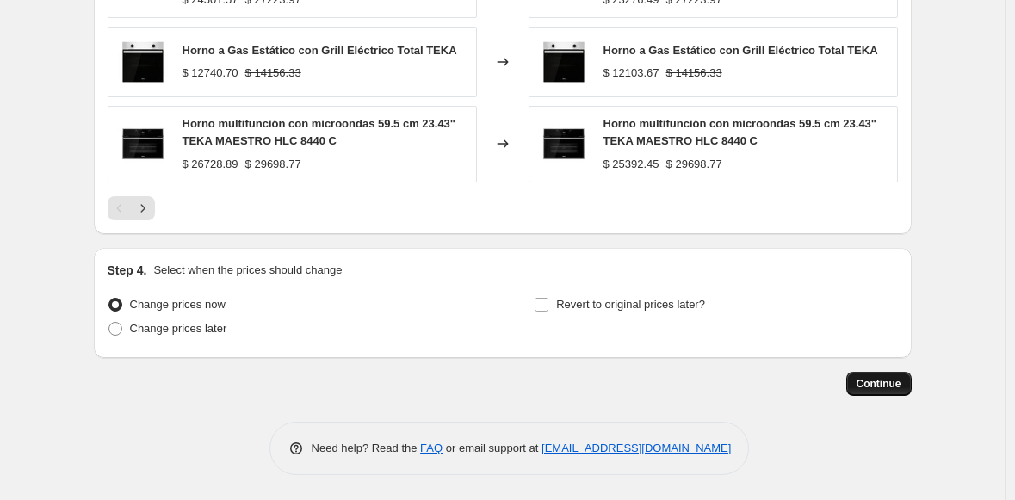
click at [879, 387] on span "Continue" at bounding box center [878, 384] width 45 height 14
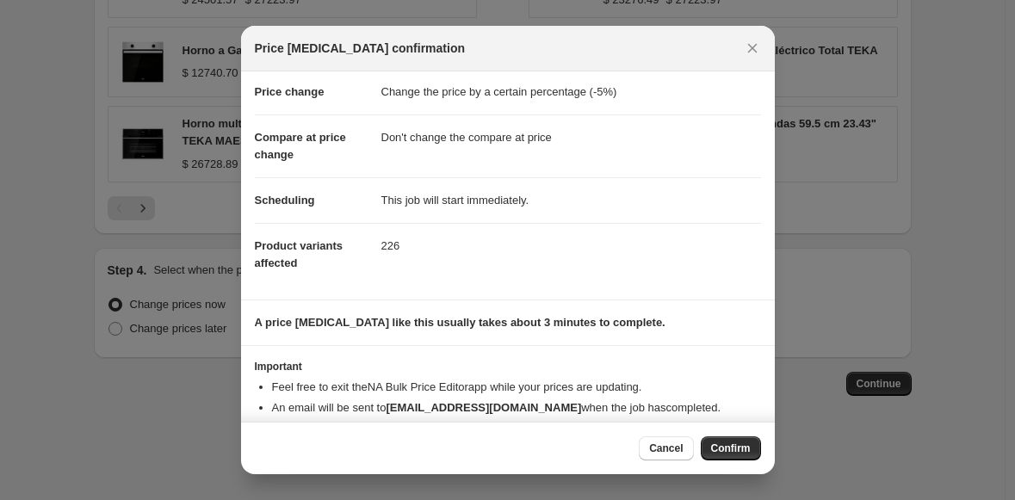
scroll to position [65, 0]
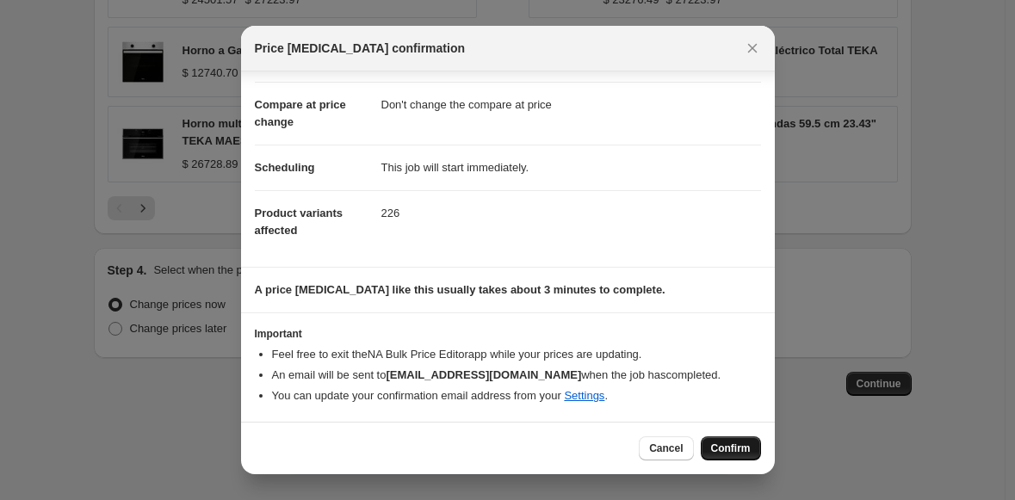
click at [723, 449] on span "Confirm" at bounding box center [731, 449] width 40 height 14
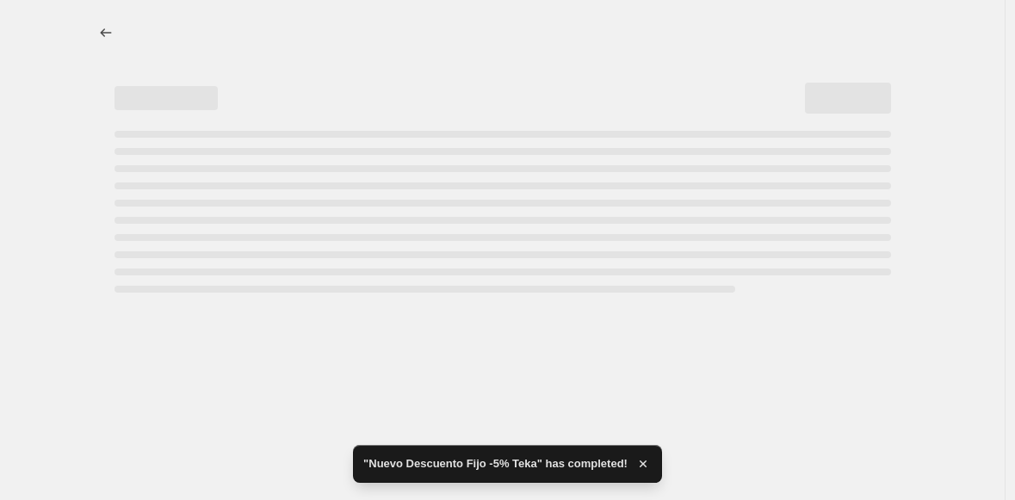
select select "percentage"
select select "no_change"
select select "collection"
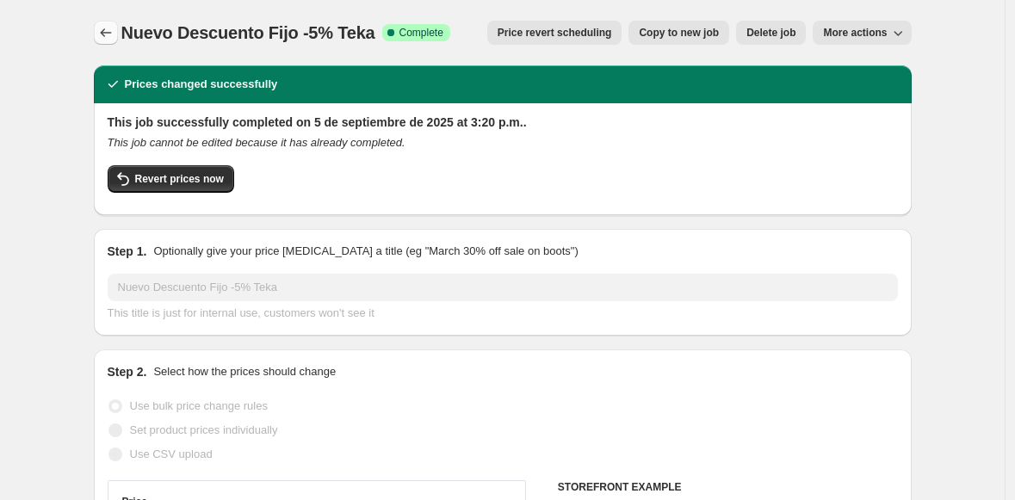
click at [108, 34] on icon "Price change jobs" at bounding box center [105, 32] width 17 height 17
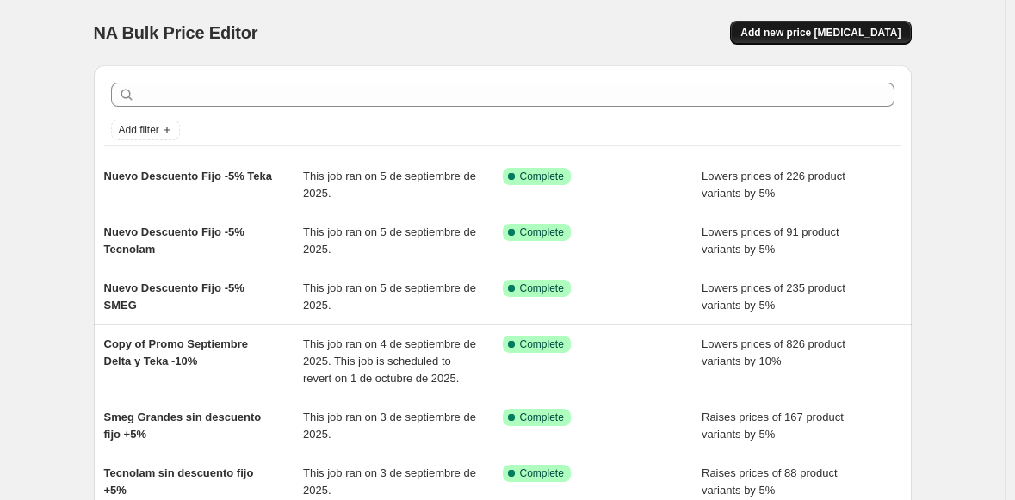
click at [839, 24] on button "Add new price [MEDICAL_DATA]" at bounding box center [820, 33] width 181 height 24
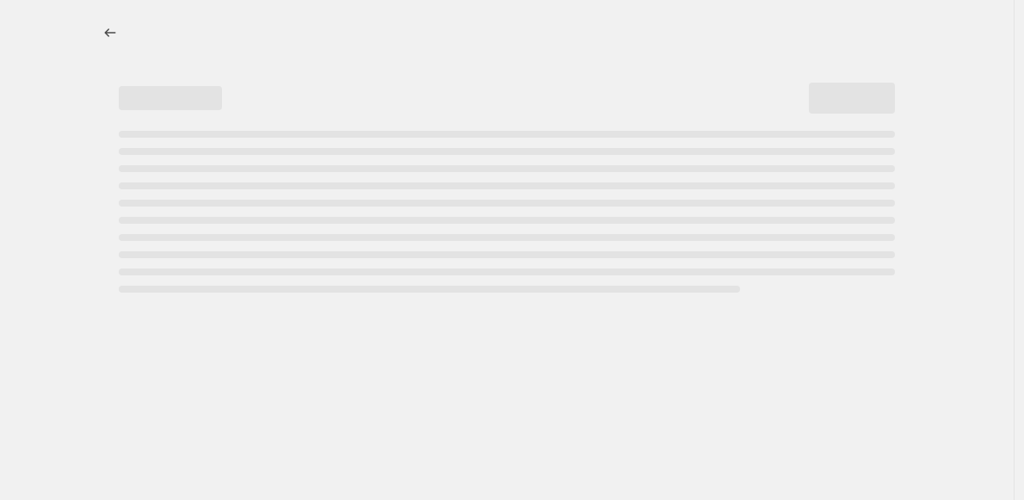
select select "percentage"
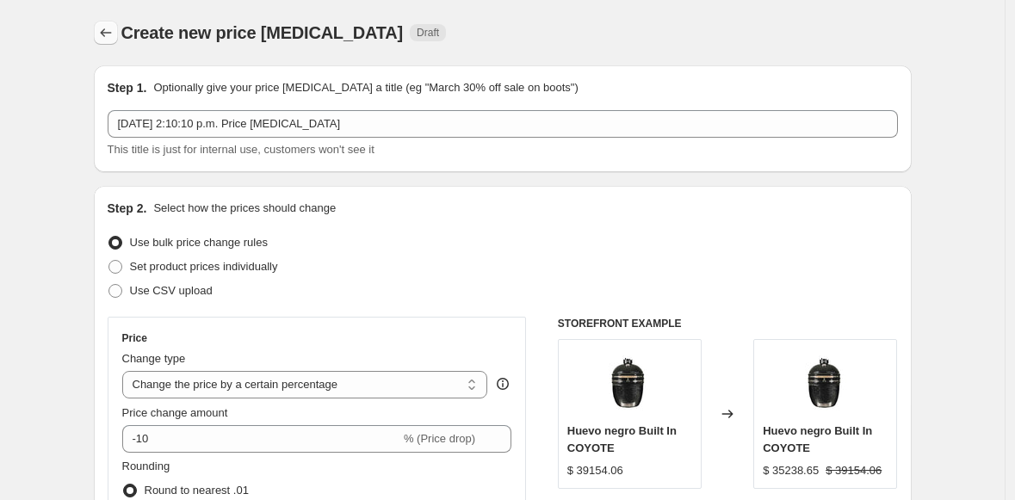
click at [106, 33] on icon "Price change jobs" at bounding box center [105, 32] width 11 height 9
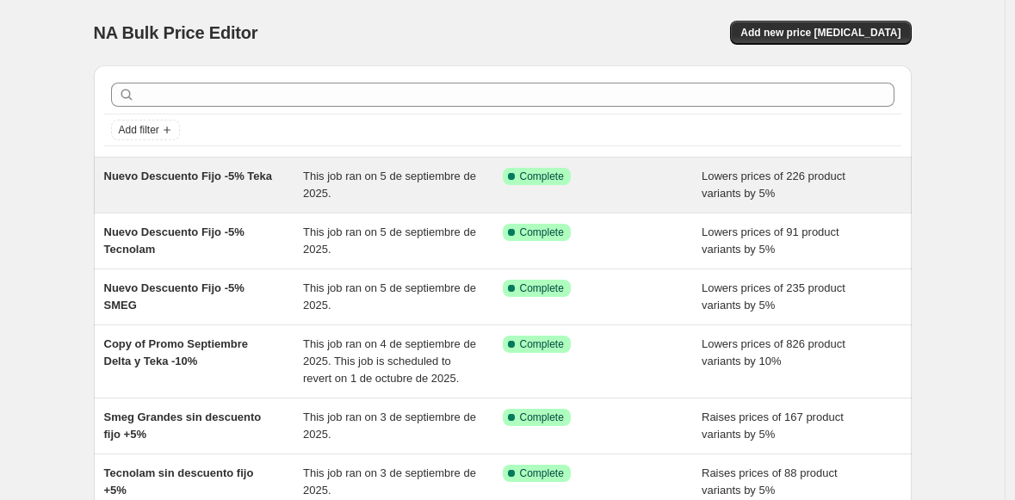
click at [251, 200] on div "Nuevo Descuento Fijo -5% Teka" at bounding box center [204, 185] width 200 height 34
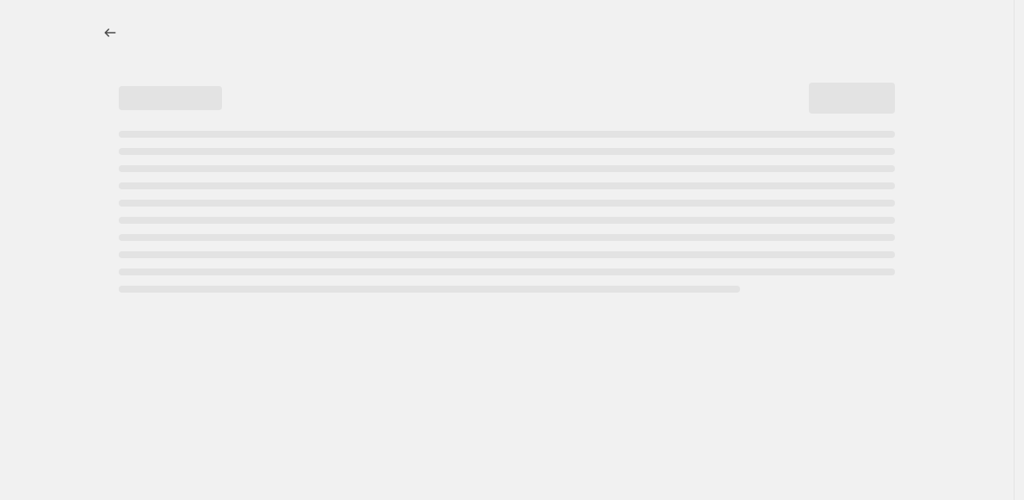
select select "percentage"
select select "no_change"
select select "collection"
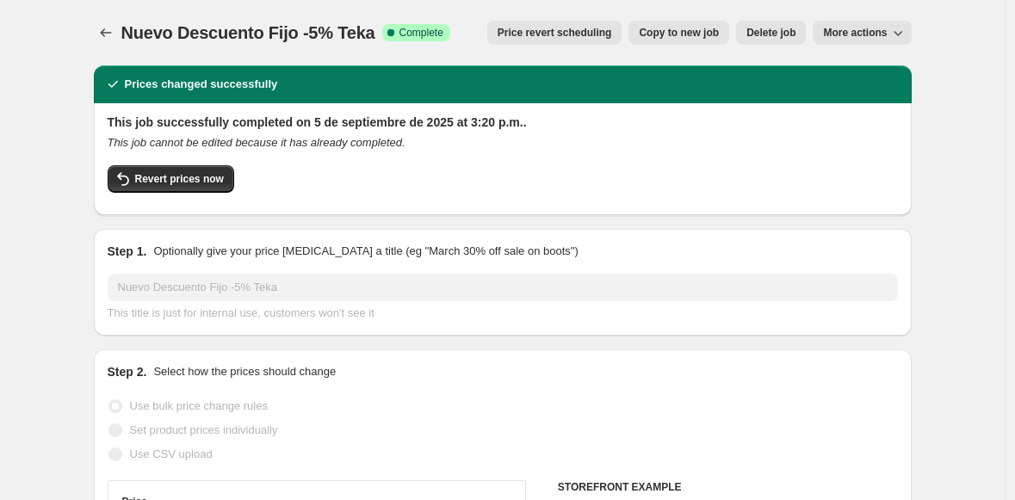
click at [689, 32] on span "Copy to new job" at bounding box center [679, 33] width 80 height 14
select select "percentage"
select select "no_change"
select select "collection"
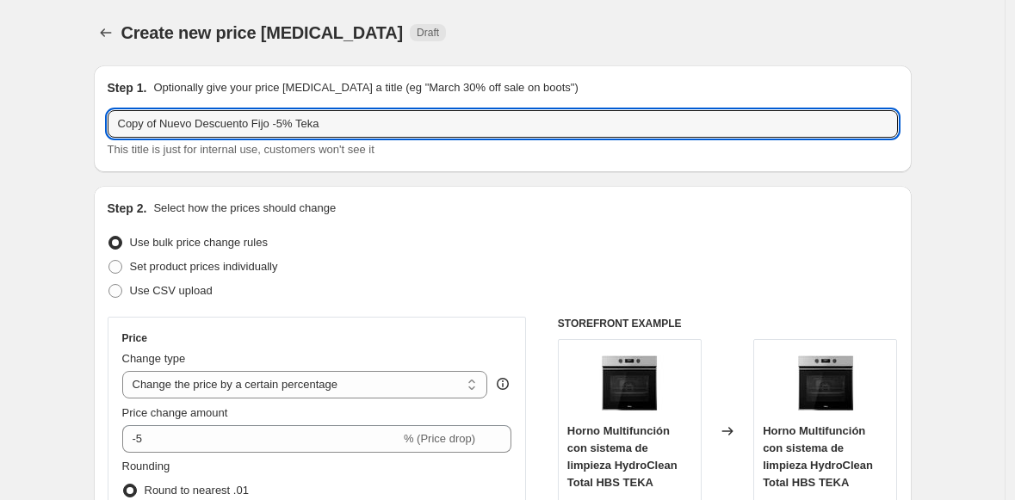
drag, startPoint x: 166, startPoint y: 127, endPoint x: 21, endPoint y: 136, distance: 145.7
click at [111, 125] on div "Step 1. Optionally give your price [MEDICAL_DATA] a title (eg "March 30% off sa…" at bounding box center [503, 118] width 818 height 107
drag, startPoint x: 167, startPoint y: 126, endPoint x: 108, endPoint y: 130, distance: 58.7
click at [108, 130] on div "Step 1. Optionally give your price [MEDICAL_DATA] a title (eg "March 30% off sa…" at bounding box center [503, 118] width 818 height 107
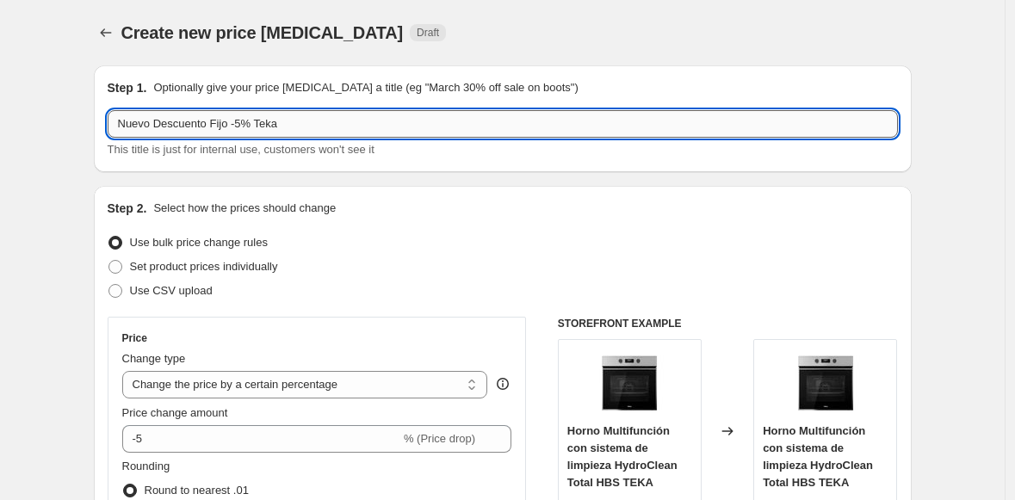
click at [288, 127] on input "Nuevo Descuento Fijo -5% Teka" at bounding box center [503, 124] width 790 height 28
click at [276, 122] on input "Nuevo Descuento Fijo -5% Teka" at bounding box center [503, 124] width 790 height 28
type input "Nuevo Descuento Fijo -5% Falmec"
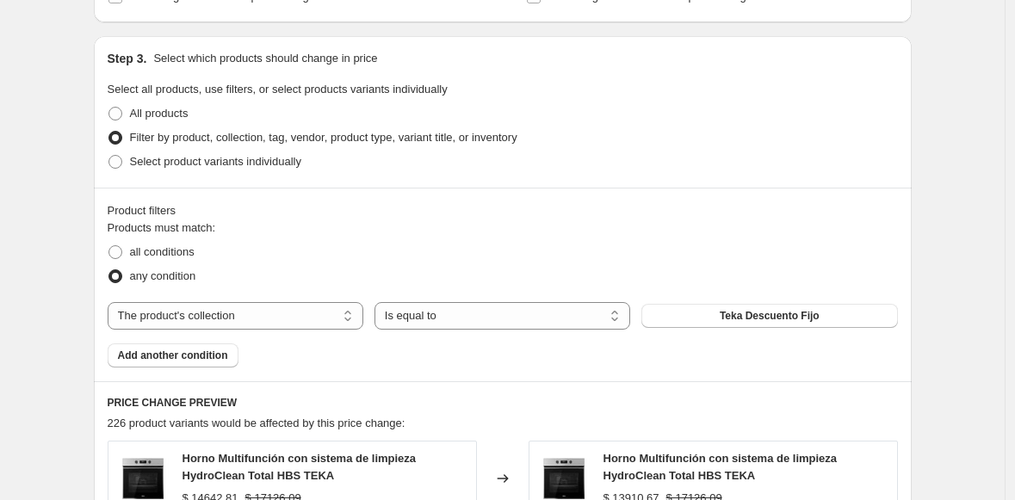
scroll to position [770, 0]
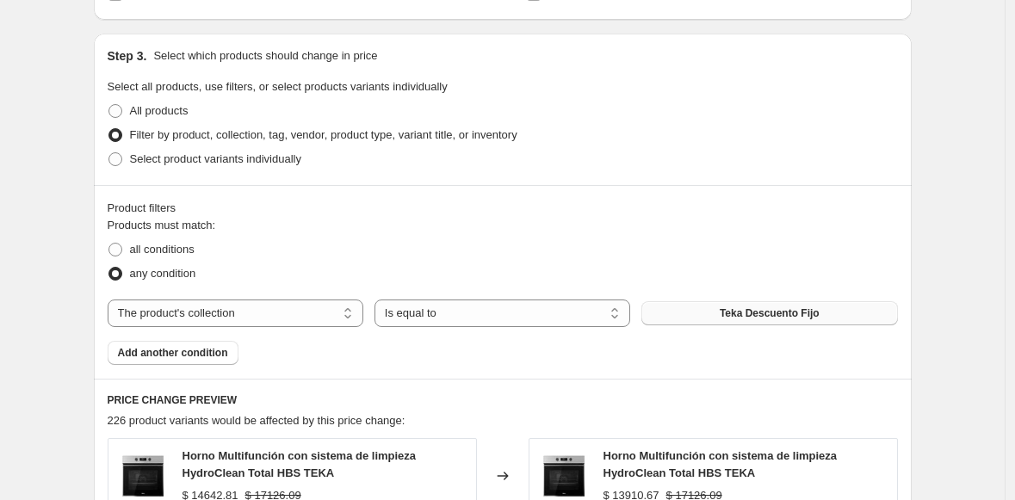
click at [740, 313] on span "Teka Descuento Fijo" at bounding box center [770, 313] width 100 height 14
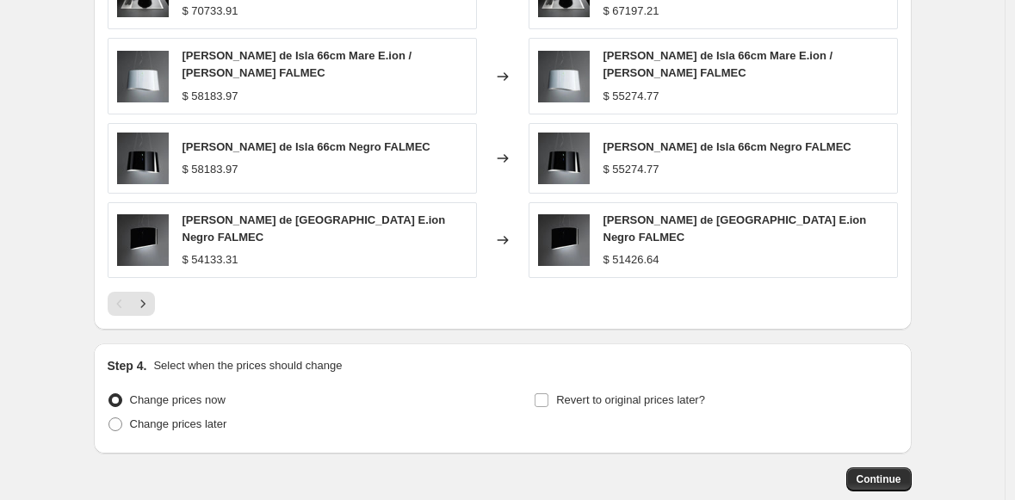
scroll to position [1419, 0]
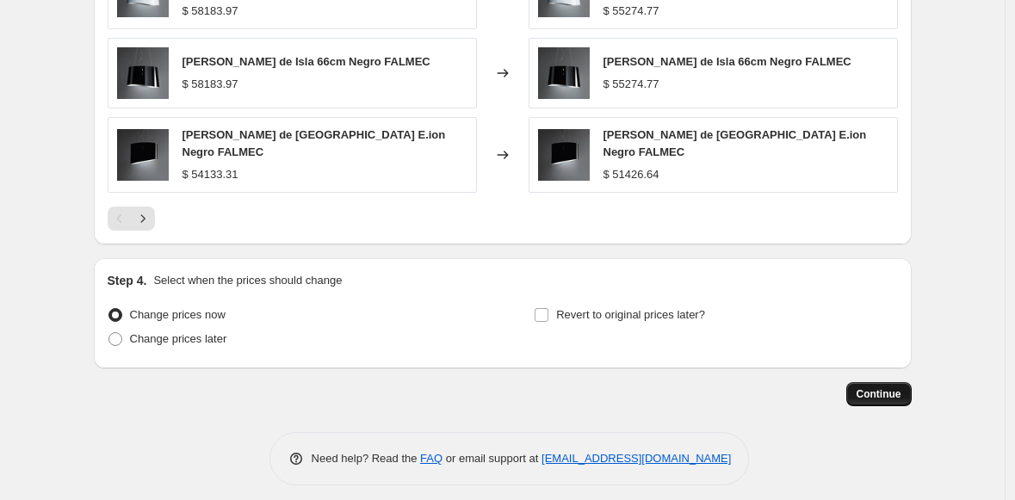
click at [883, 387] on span "Continue" at bounding box center [878, 394] width 45 height 14
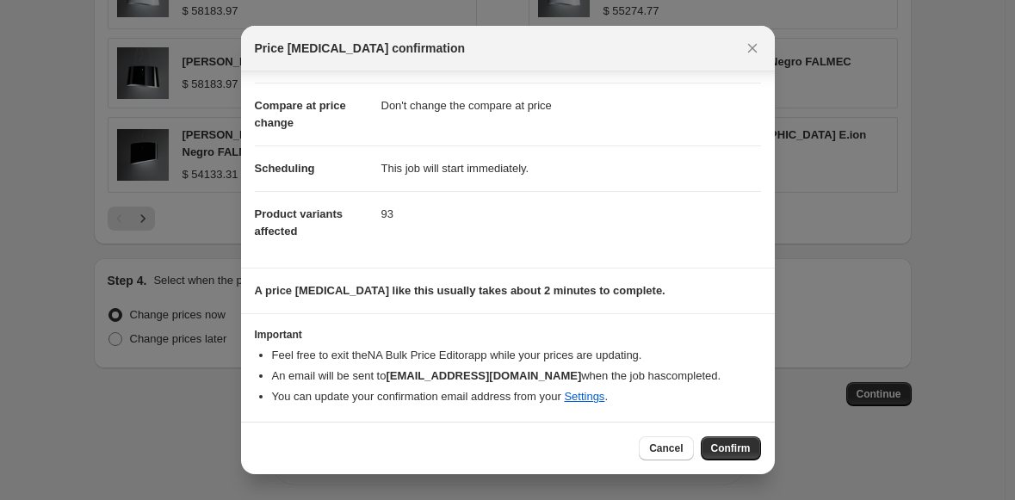
scroll to position [65, 0]
click at [731, 445] on span "Confirm" at bounding box center [731, 449] width 40 height 14
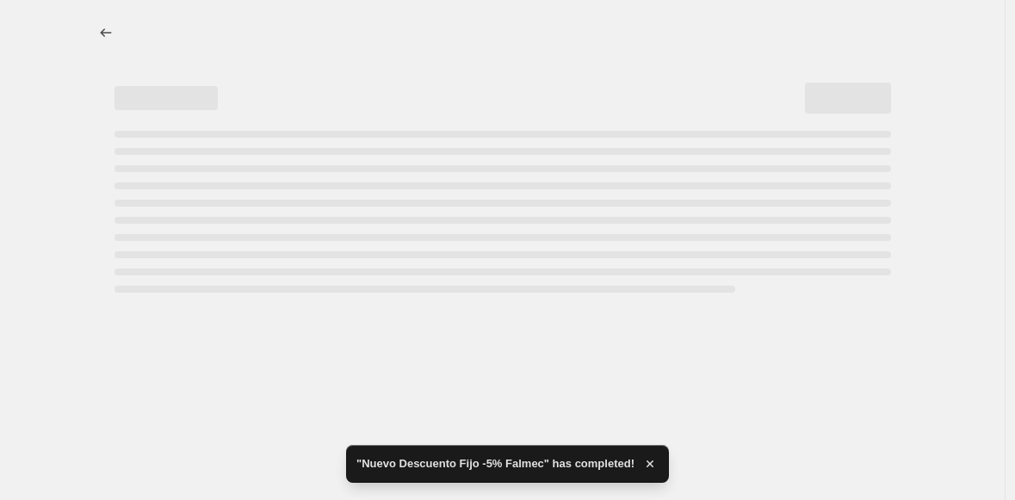
select select "percentage"
select select "no_change"
select select "collection"
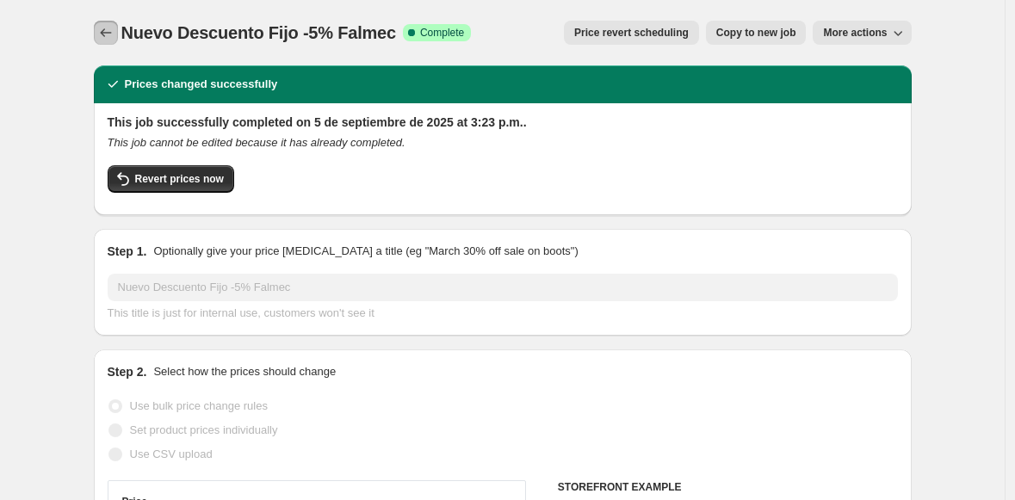
click at [104, 35] on icon "Price change jobs" at bounding box center [105, 32] width 17 height 17
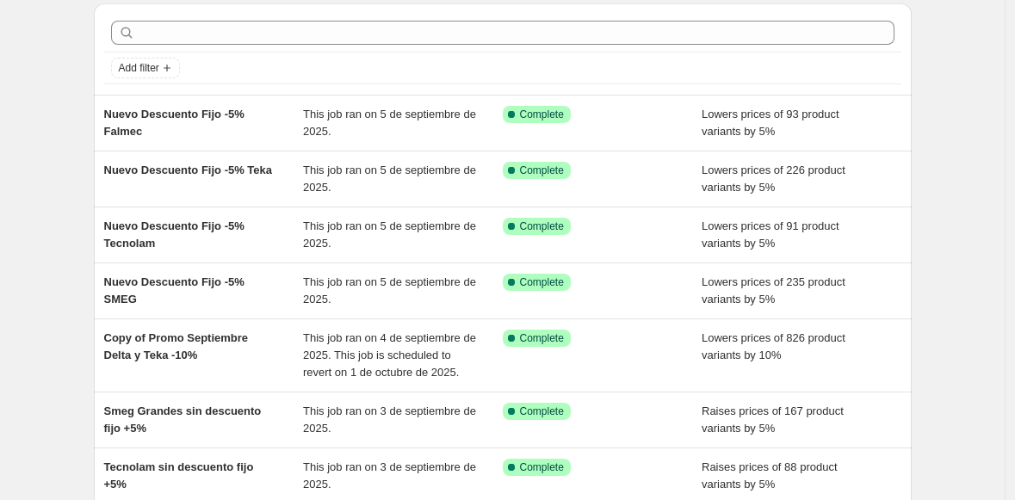
scroll to position [64, 0]
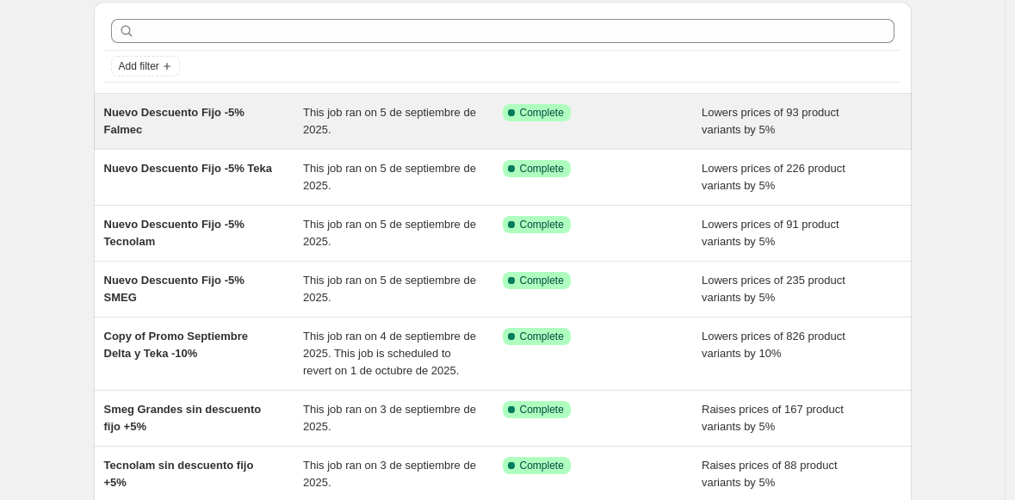
click at [269, 137] on div "Nuevo Descuento Fijo -5% Falmec" at bounding box center [204, 121] width 200 height 34
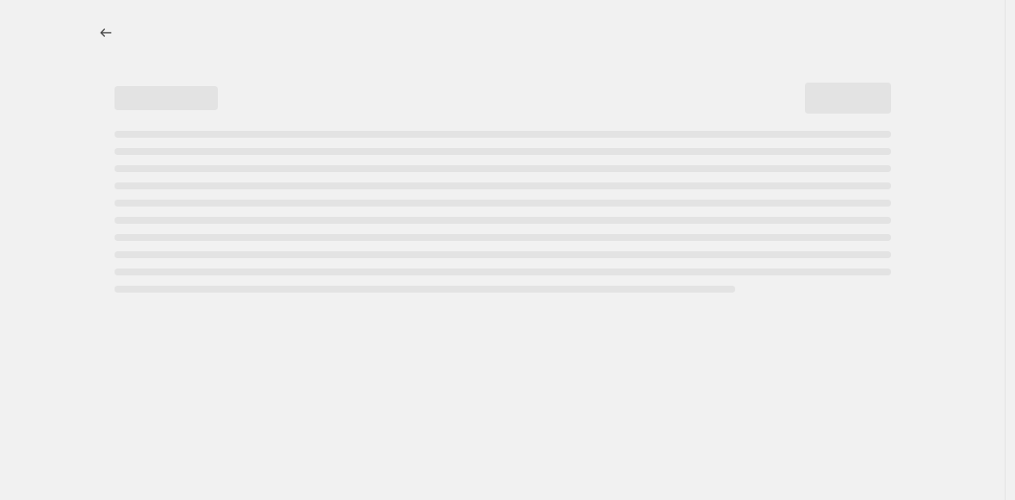
select select "percentage"
select select "no_change"
select select "collection"
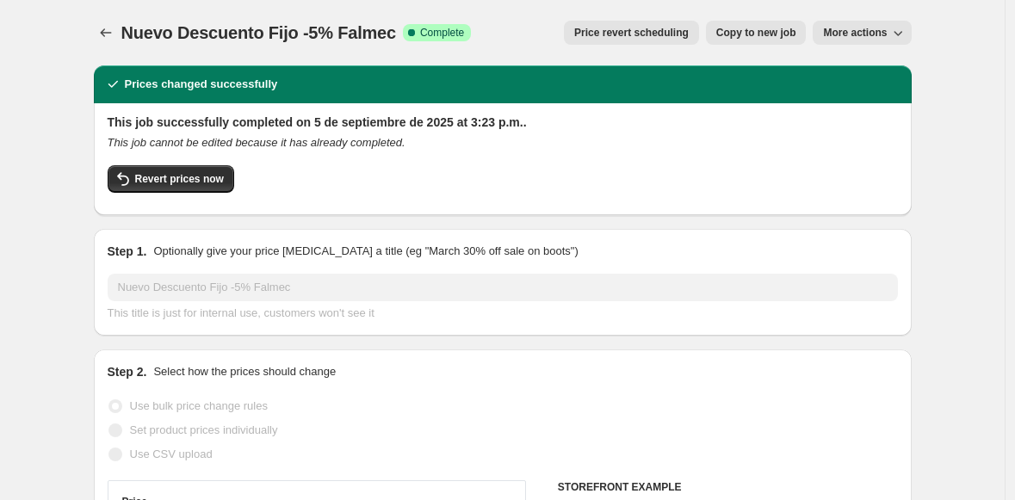
click at [757, 38] on span "Copy to new job" at bounding box center [756, 33] width 80 height 14
select select "percentage"
select select "no_change"
select select "collection"
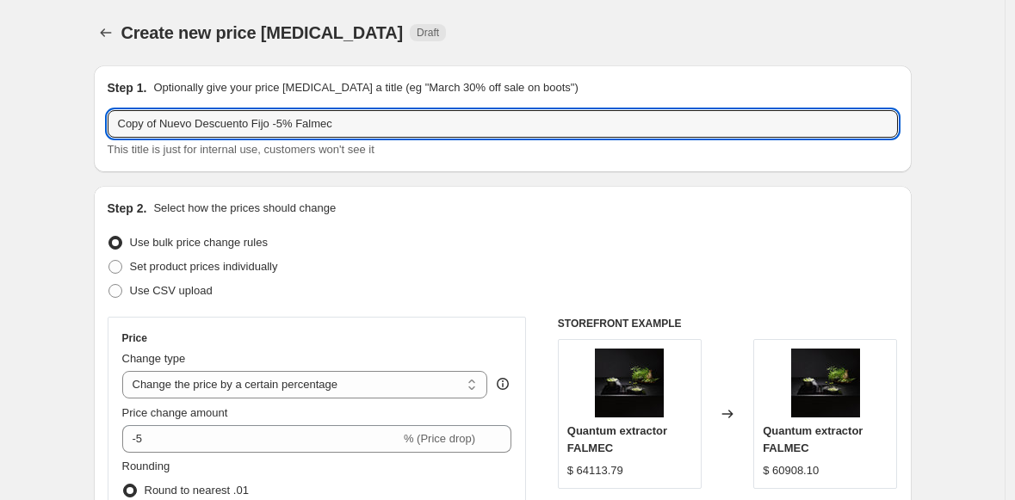
drag, startPoint x: 168, startPoint y: 124, endPoint x: 16, endPoint y: 123, distance: 151.5
click at [298, 120] on input "Nuevo Descuento Fijo -5% Falmec" at bounding box center [503, 124] width 790 height 28
type input "Nuevo Descuento Fijo -5% Elica"
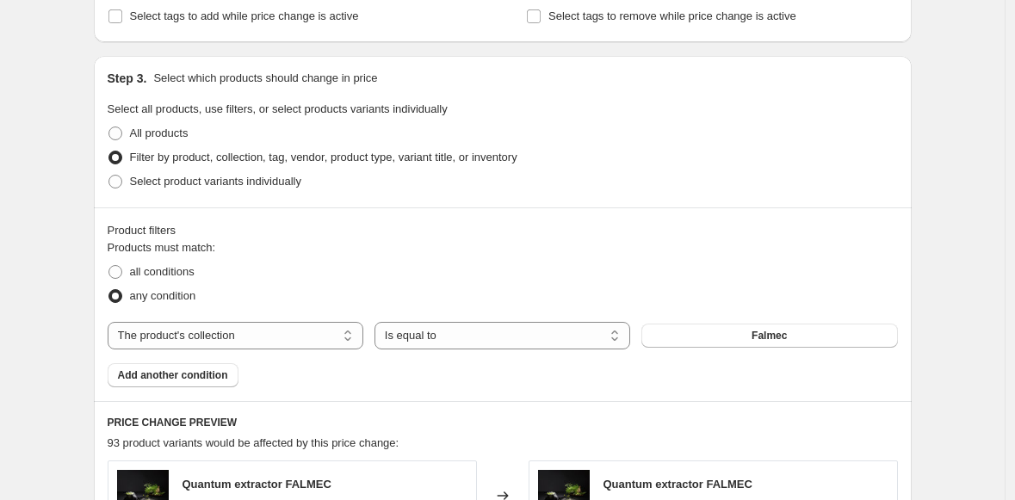
scroll to position [751, 0]
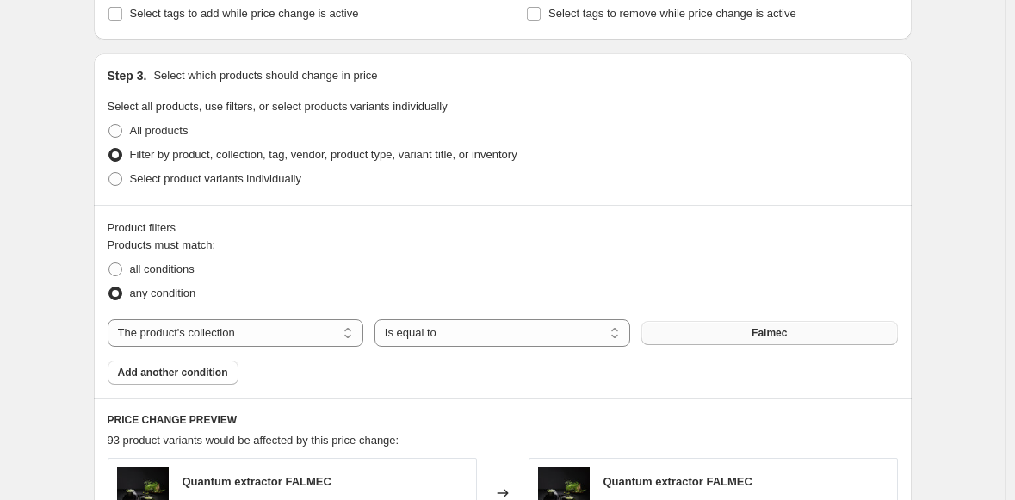
click at [768, 333] on span "Falmec" at bounding box center [768, 333] width 35 height 14
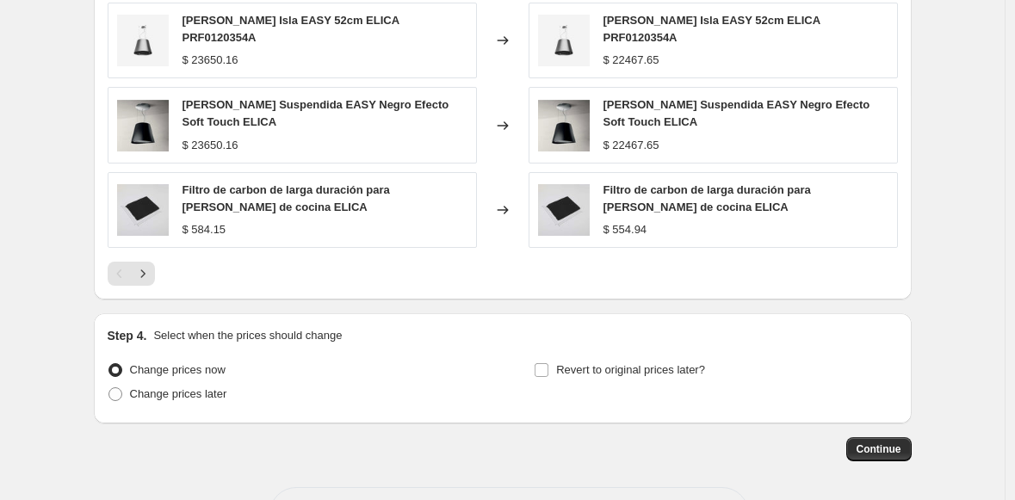
scroll to position [1425, 0]
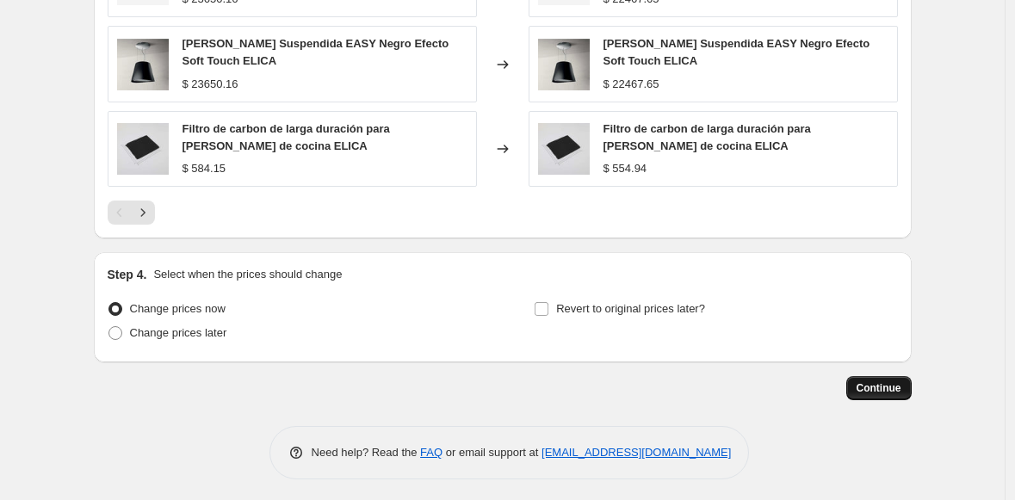
click at [884, 385] on span "Continue" at bounding box center [878, 388] width 45 height 14
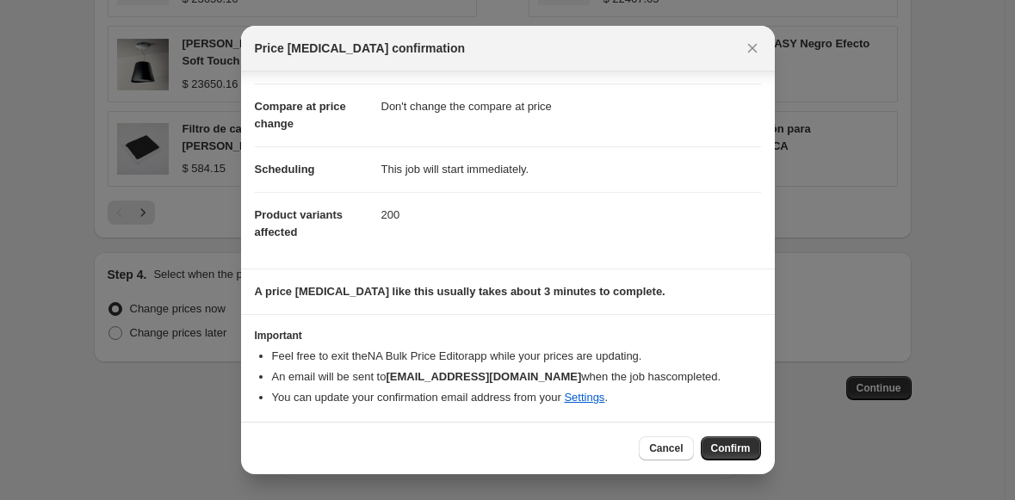
scroll to position [65, 0]
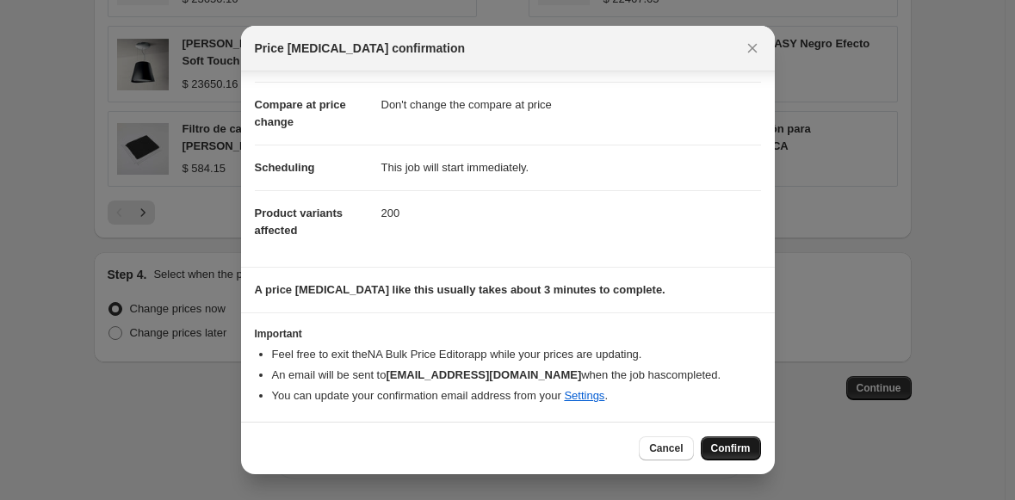
click at [743, 448] on span "Confirm" at bounding box center [731, 449] width 40 height 14
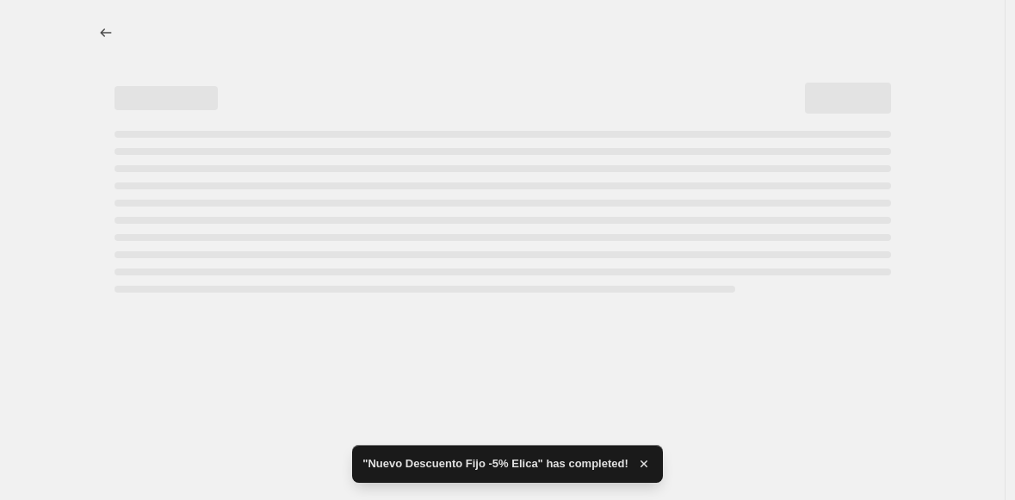
select select "percentage"
select select "no_change"
select select "collection"
